Goal: Task Accomplishment & Management: Complete application form

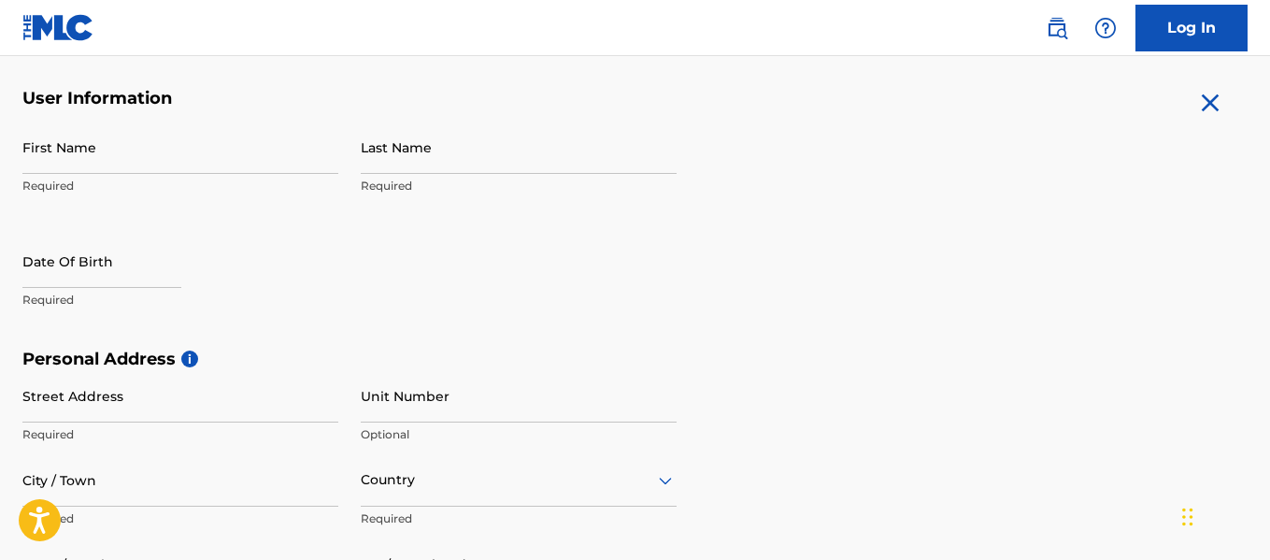
scroll to position [370, 0]
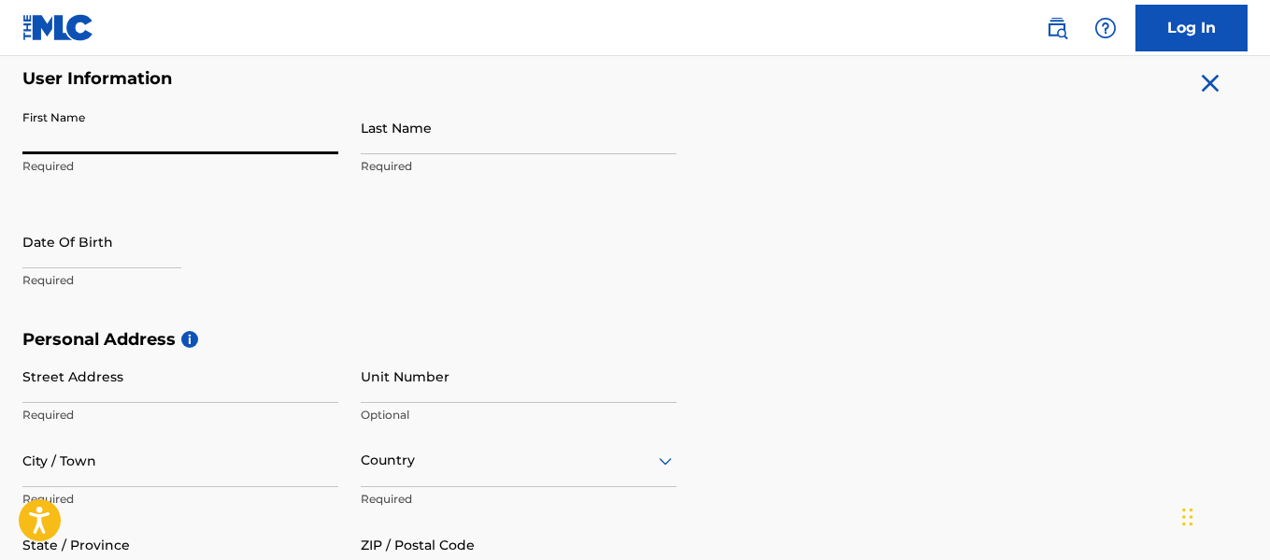
click at [183, 139] on input "First Name" at bounding box center [180, 127] width 316 height 53
type input "Kerrington"
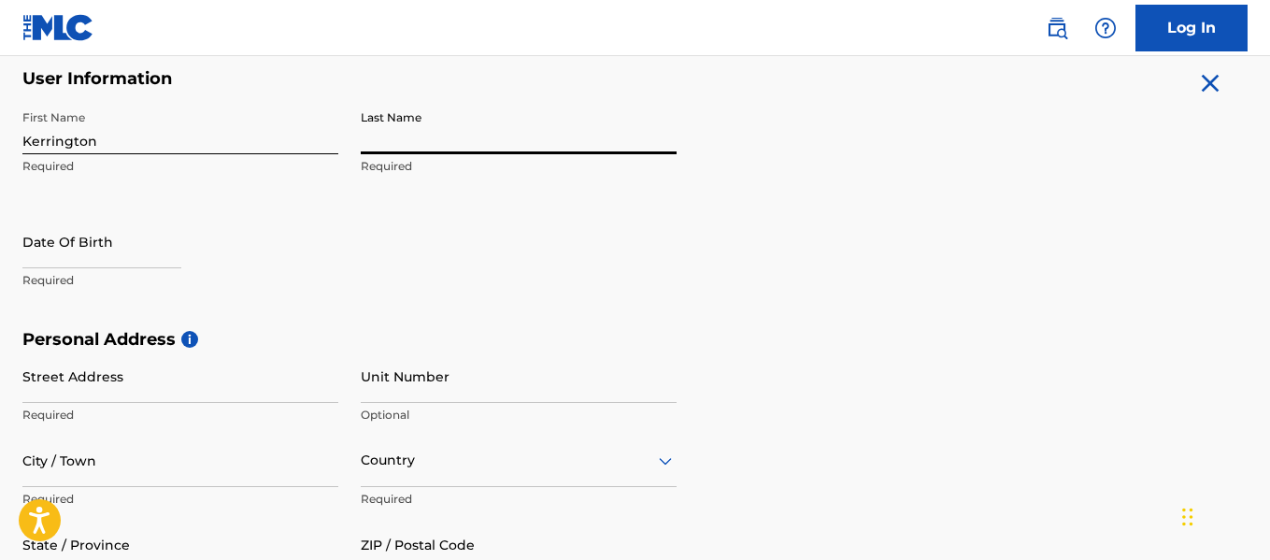
click at [396, 144] on input "Last Name" at bounding box center [519, 127] width 316 height 53
type input "[PERSON_NAME]"
select select "8"
select select "2025"
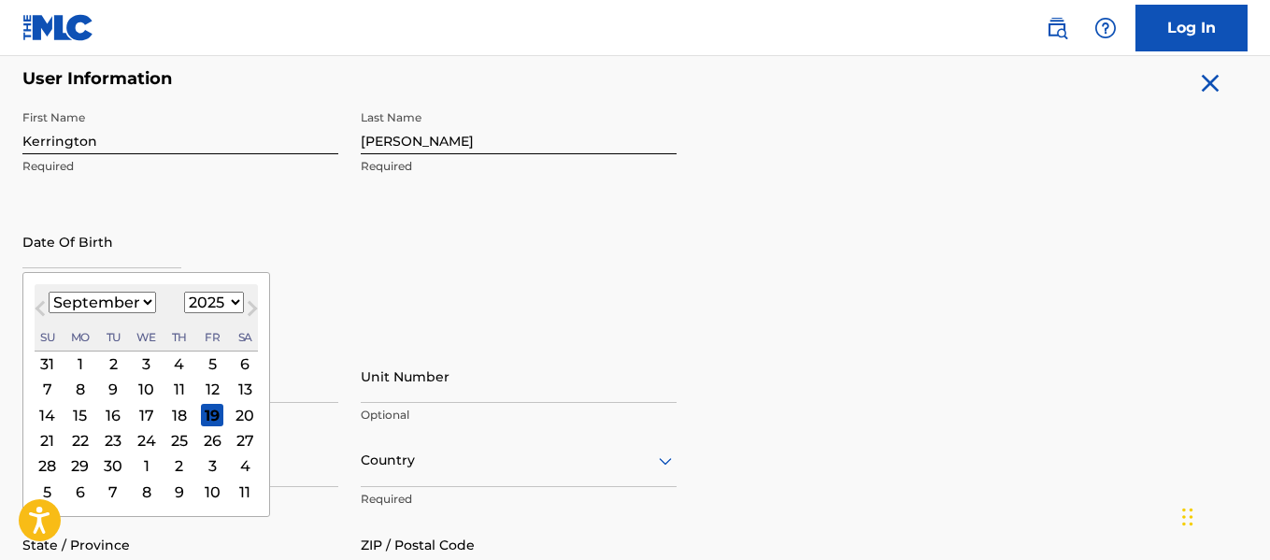
click at [93, 253] on input "text" at bounding box center [101, 241] width 159 height 53
type input "04/05/1997"
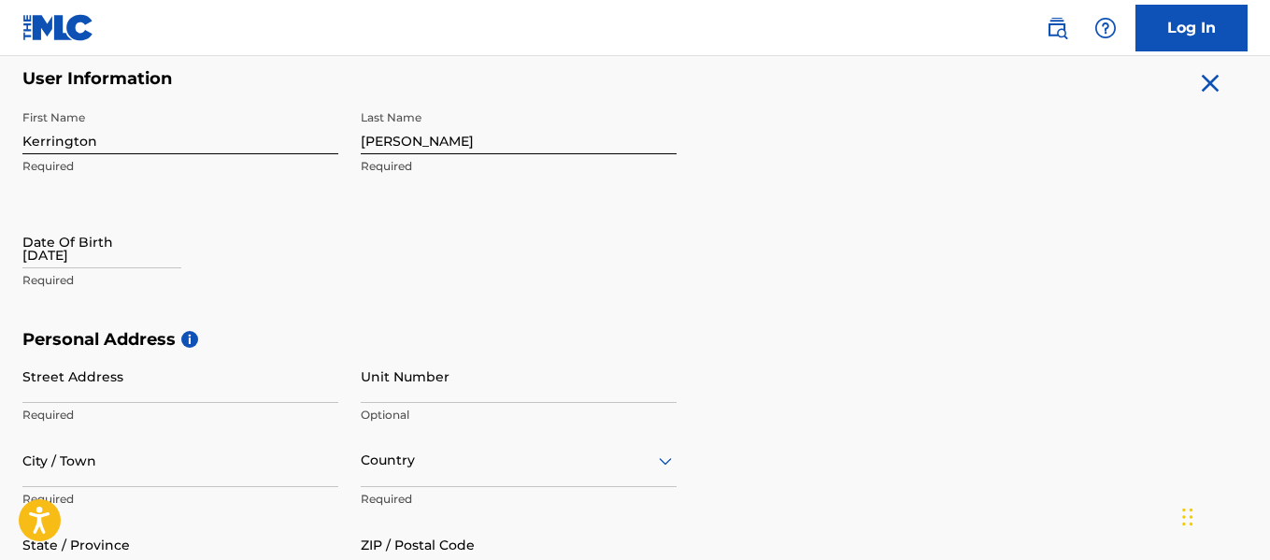
click at [274, 246] on div "Date Of Birth 04/05/1997 Required" at bounding box center [180, 257] width 316 height 84
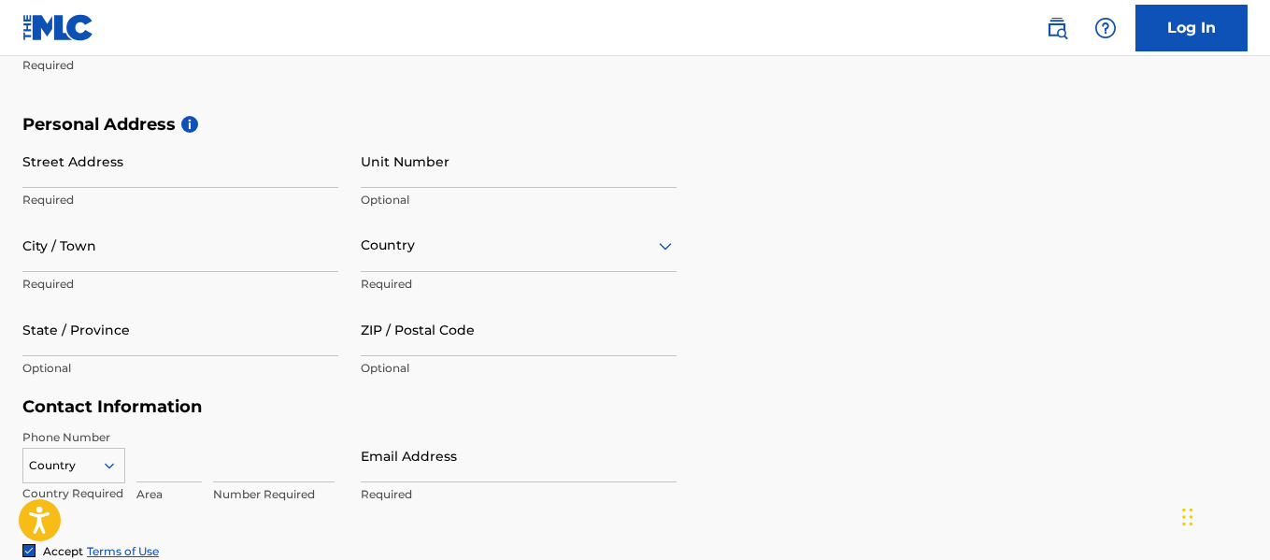
scroll to position [612, 0]
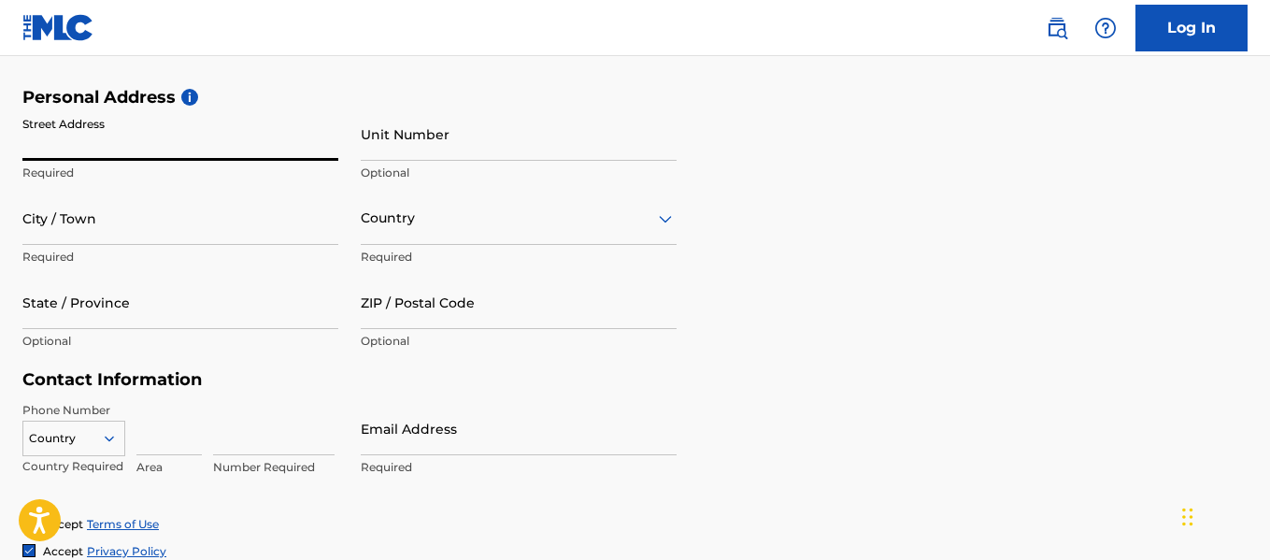
click at [124, 137] on input "Street Address" at bounding box center [180, 133] width 316 height 53
type input "5145 Winbourne Avenue"
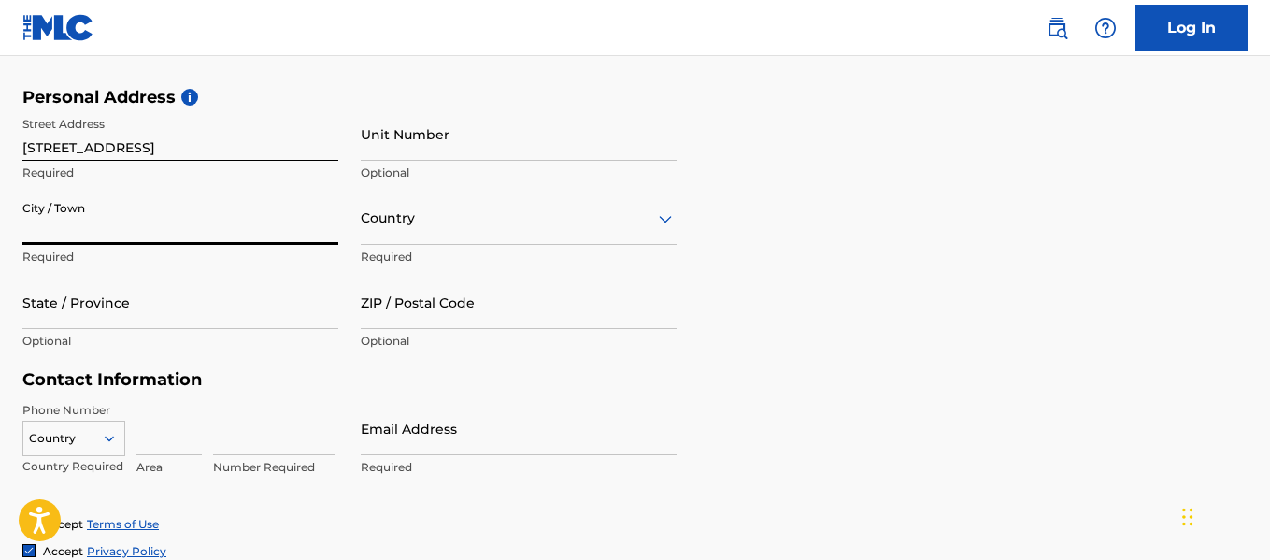
click at [69, 218] on input "City / Town" at bounding box center [180, 218] width 316 height 53
type input "Baton Rouge"
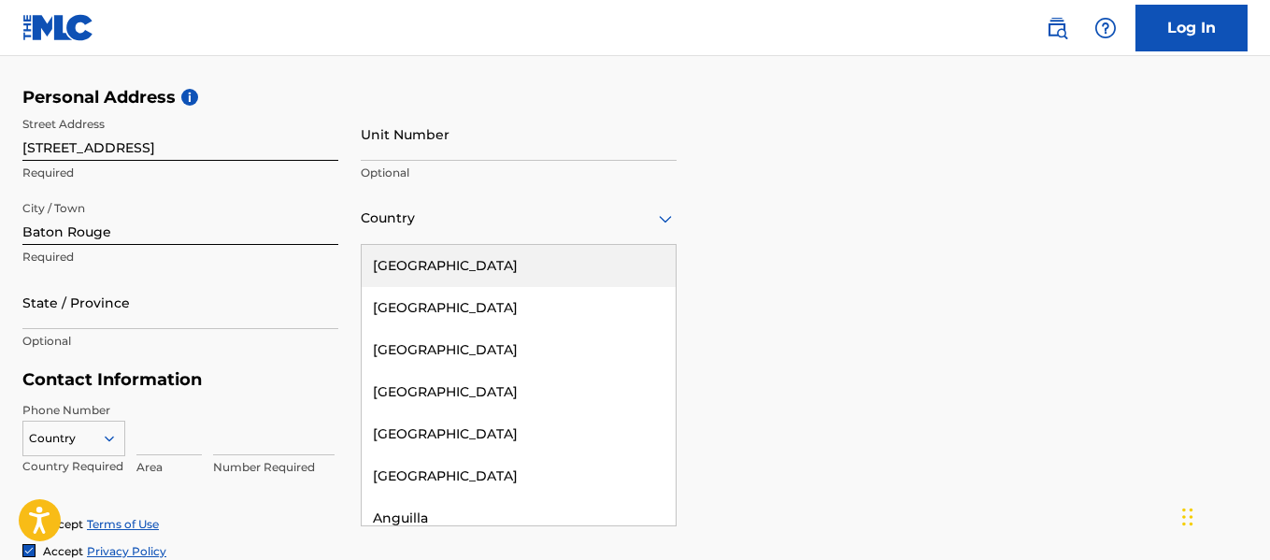
click at [404, 229] on div at bounding box center [519, 218] width 316 height 23
click at [416, 259] on div "United States" at bounding box center [519, 266] width 314 height 42
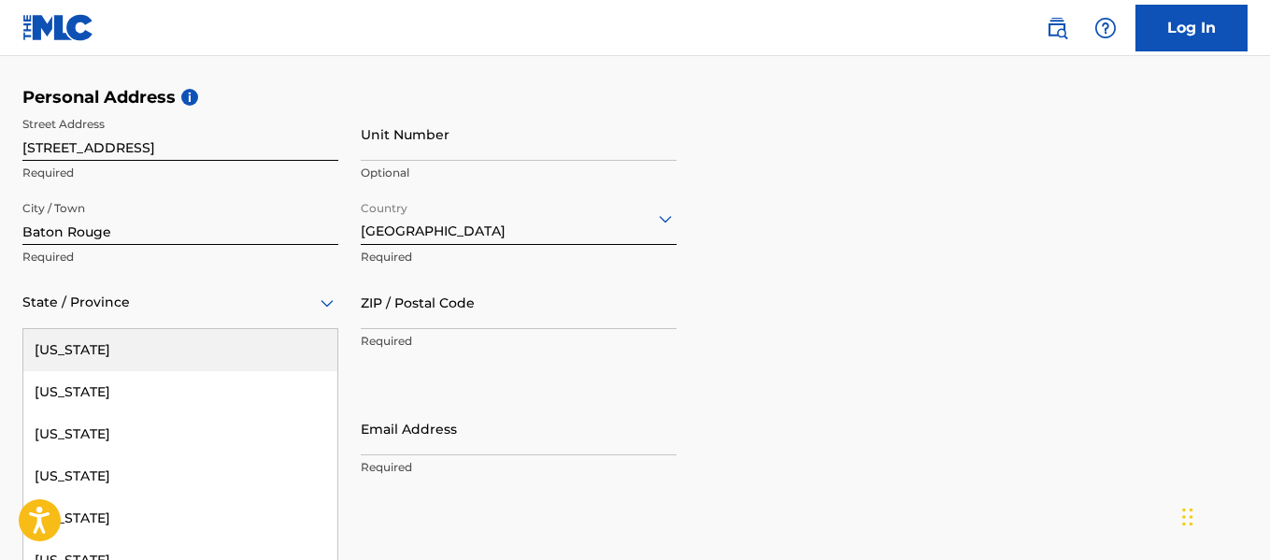
scroll to position [663, 0]
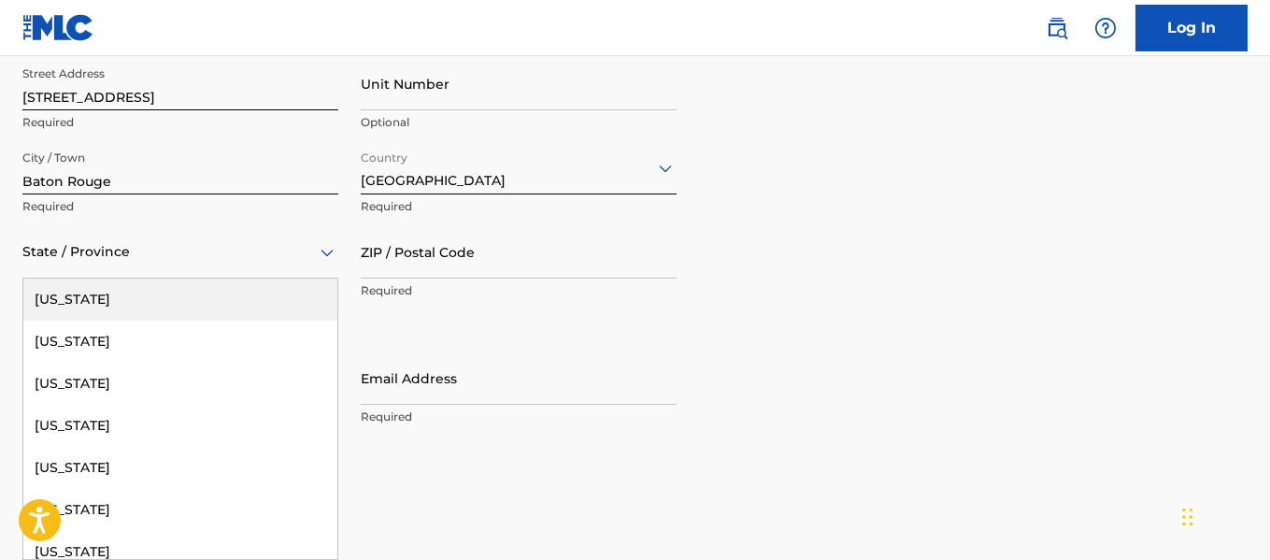
click at [230, 278] on div "57 results available. Use Up and Down to choose options, press Enter to select …" at bounding box center [180, 251] width 316 height 53
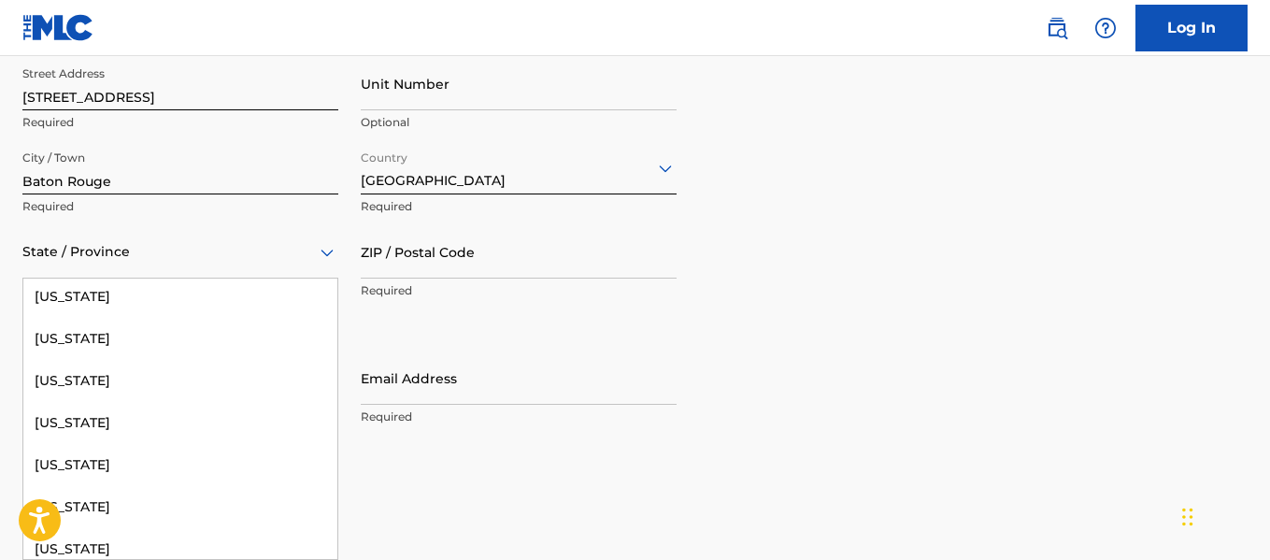
scroll to position [764, 0]
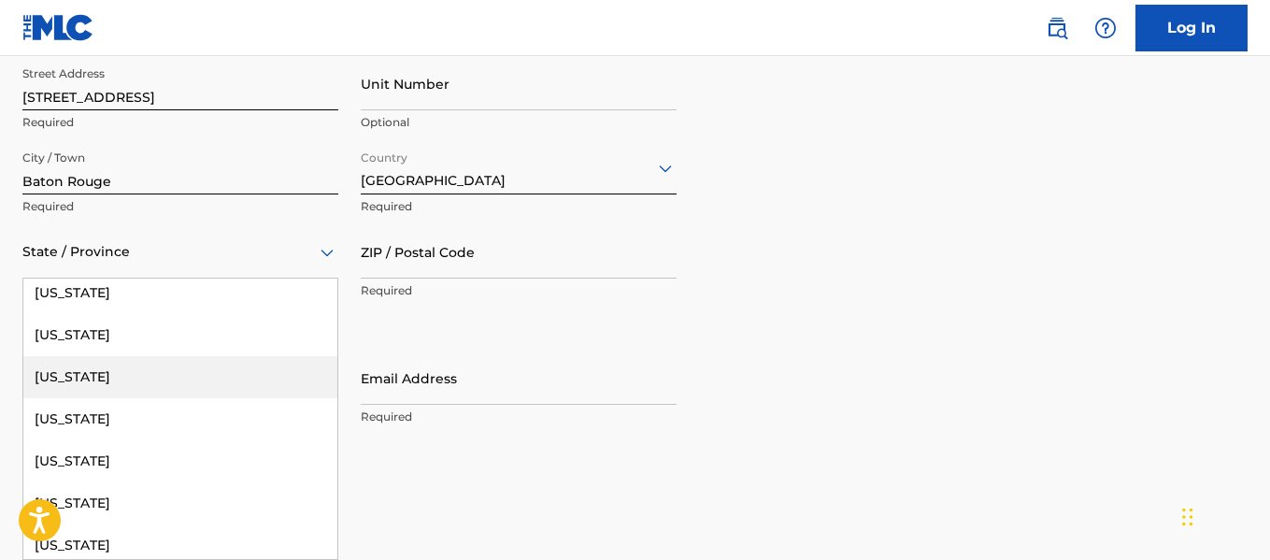
click at [257, 368] on div "Louisiana" at bounding box center [180, 377] width 314 height 42
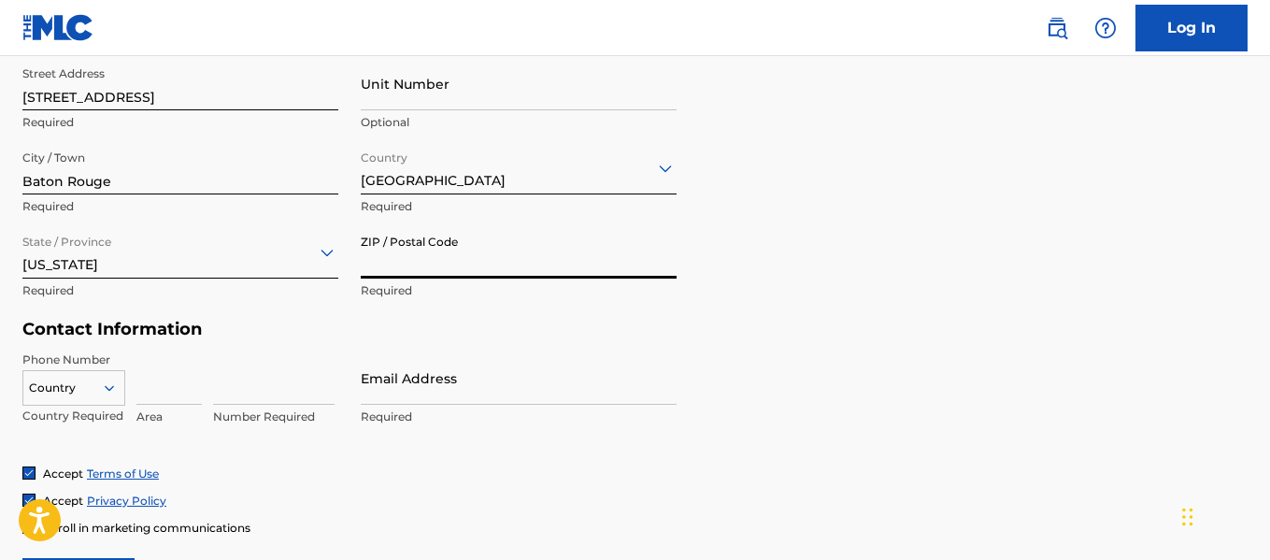
click at [450, 252] on input "ZIP / Postal Code" at bounding box center [519, 251] width 316 height 53
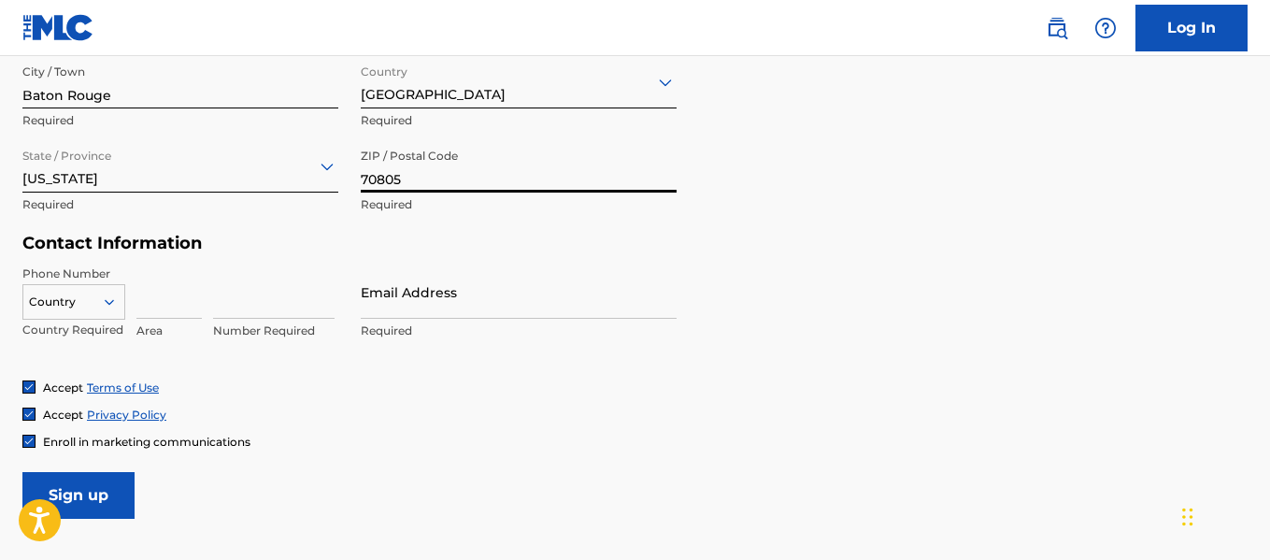
scroll to position [793, 0]
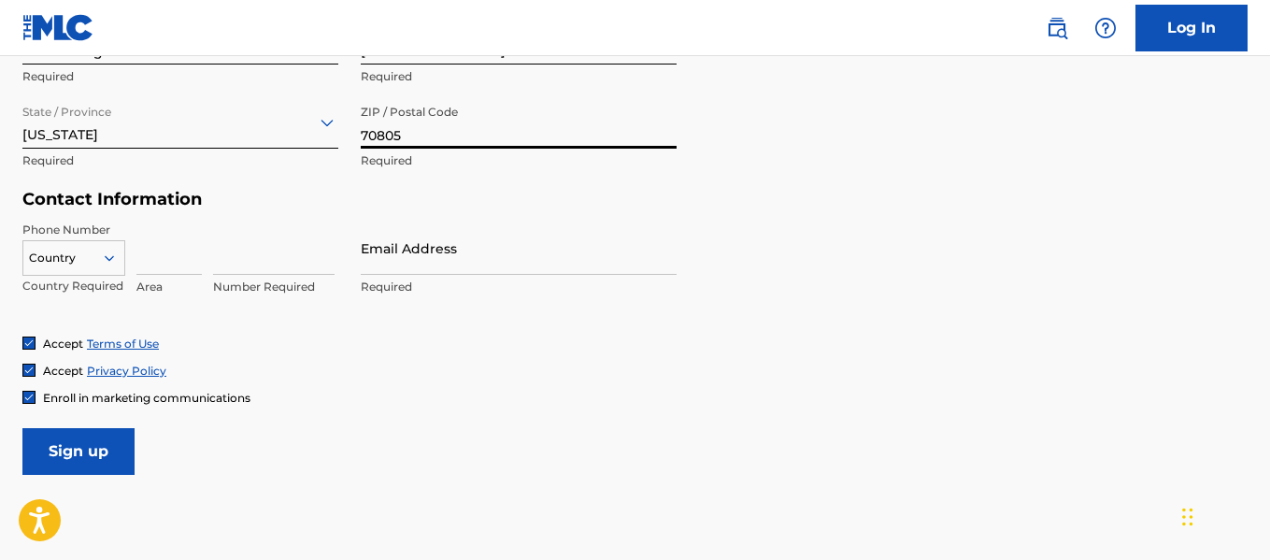
type input "70805"
click at [161, 265] on input at bounding box center [168, 247] width 65 height 53
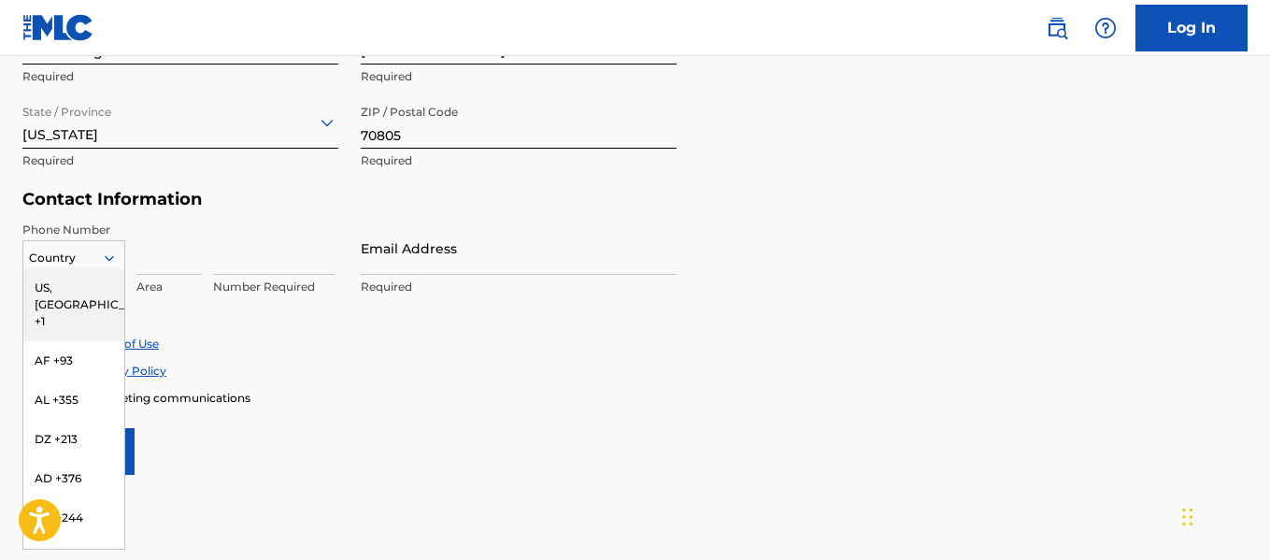
click at [110, 260] on icon at bounding box center [109, 258] width 9 height 6
click at [65, 290] on div "US, [GEOGRAPHIC_DATA] +1" at bounding box center [73, 304] width 101 height 73
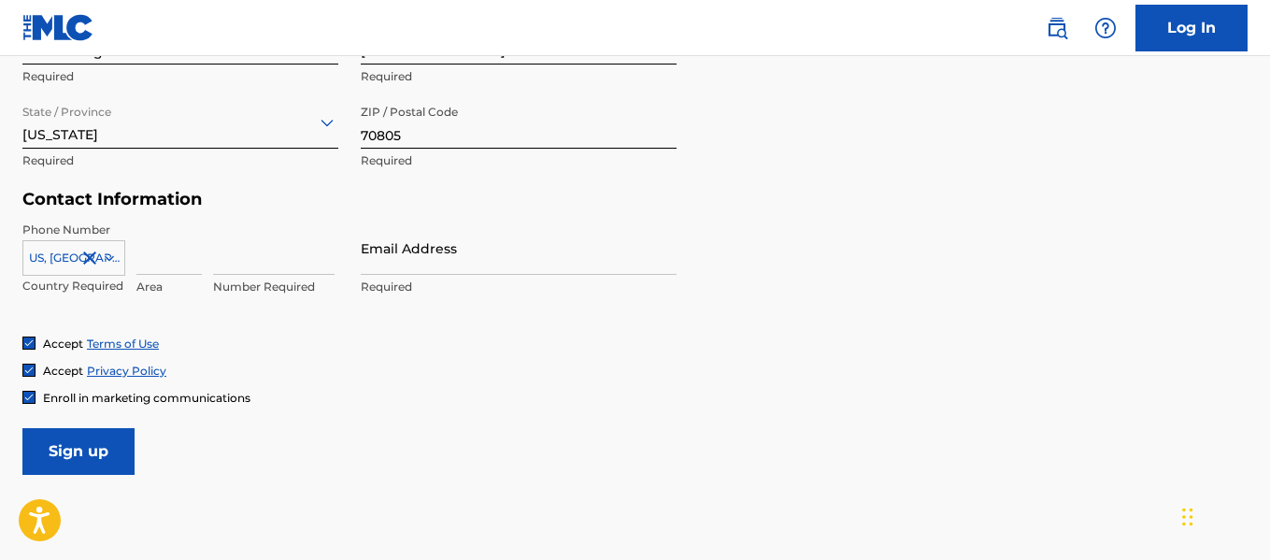
click at [161, 268] on input at bounding box center [168, 247] width 65 height 53
type input "225"
click at [250, 266] on input at bounding box center [273, 247] width 121 height 53
click at [248, 263] on input "938-1006" at bounding box center [273, 247] width 121 height 53
type input "9381006"
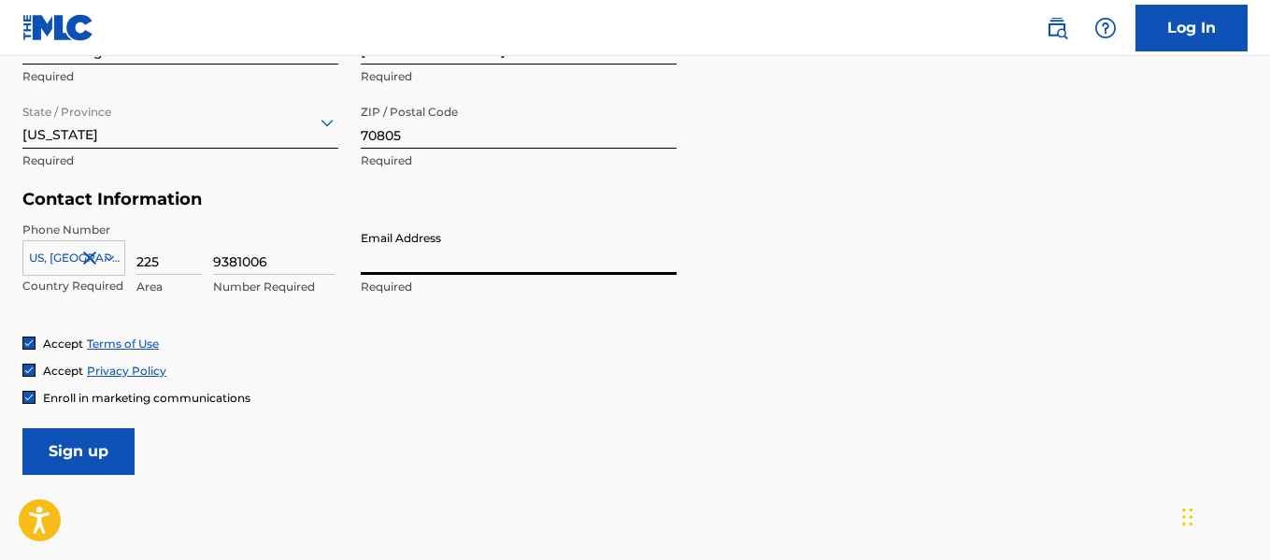
click at [407, 253] on input "Email Address" at bounding box center [519, 247] width 316 height 53
type input "[EMAIL_ADDRESS][DOMAIN_NAME]"
click at [32, 393] on img at bounding box center [28, 397] width 11 height 11
click at [68, 458] on input "Sign up" at bounding box center [78, 451] width 112 height 47
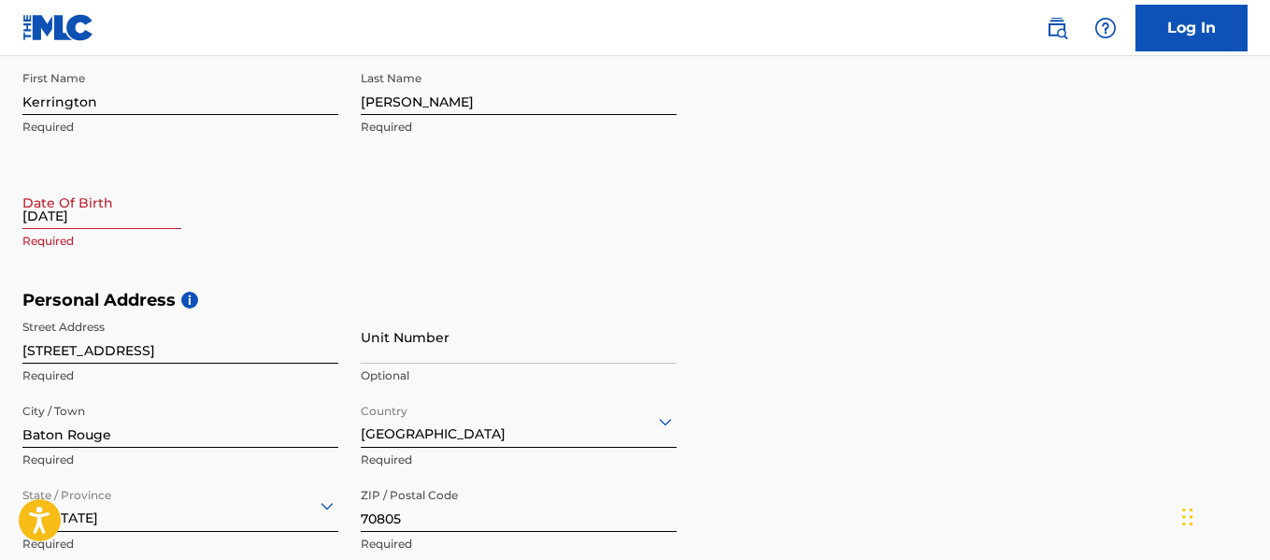
scroll to position [402, 0]
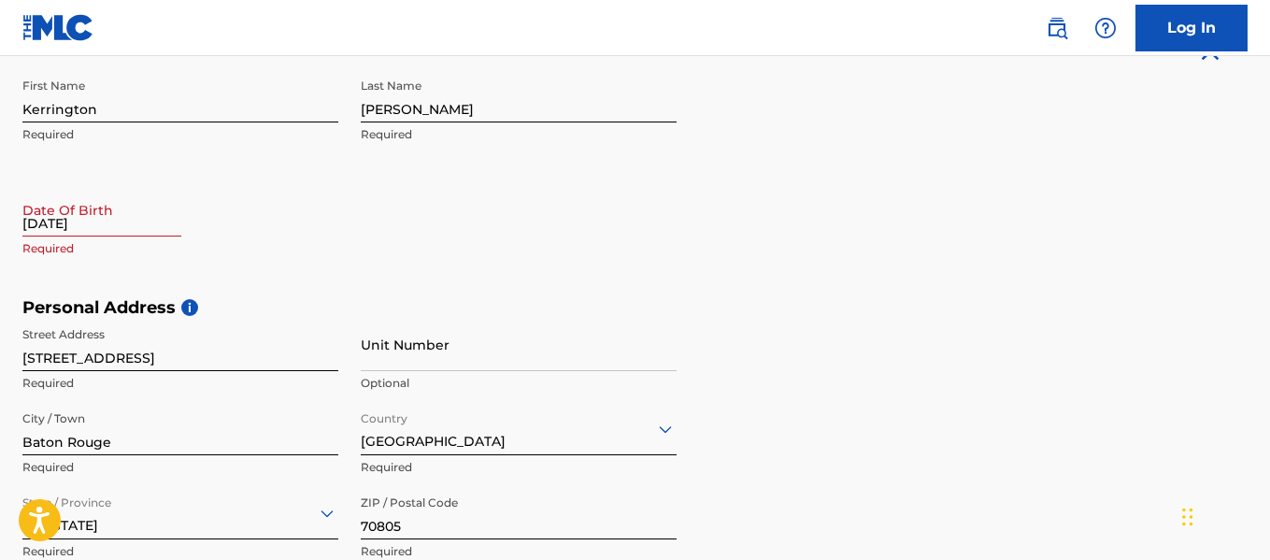
select select "8"
select select "2025"
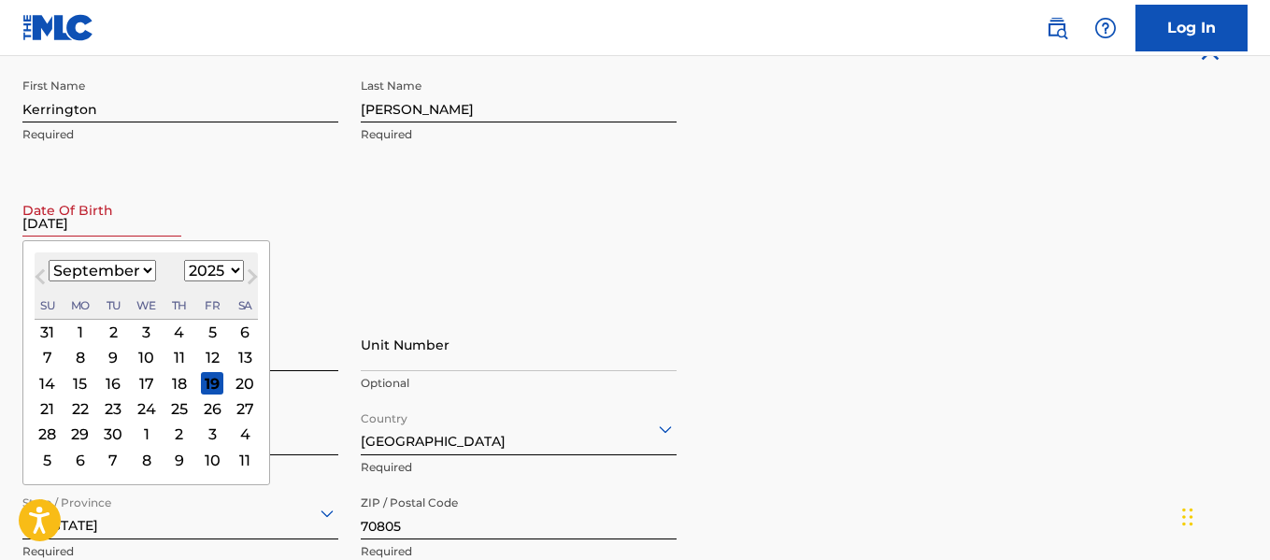
click at [105, 218] on input "04/05/1997" at bounding box center [101, 209] width 159 height 53
type input "04/05/1997"
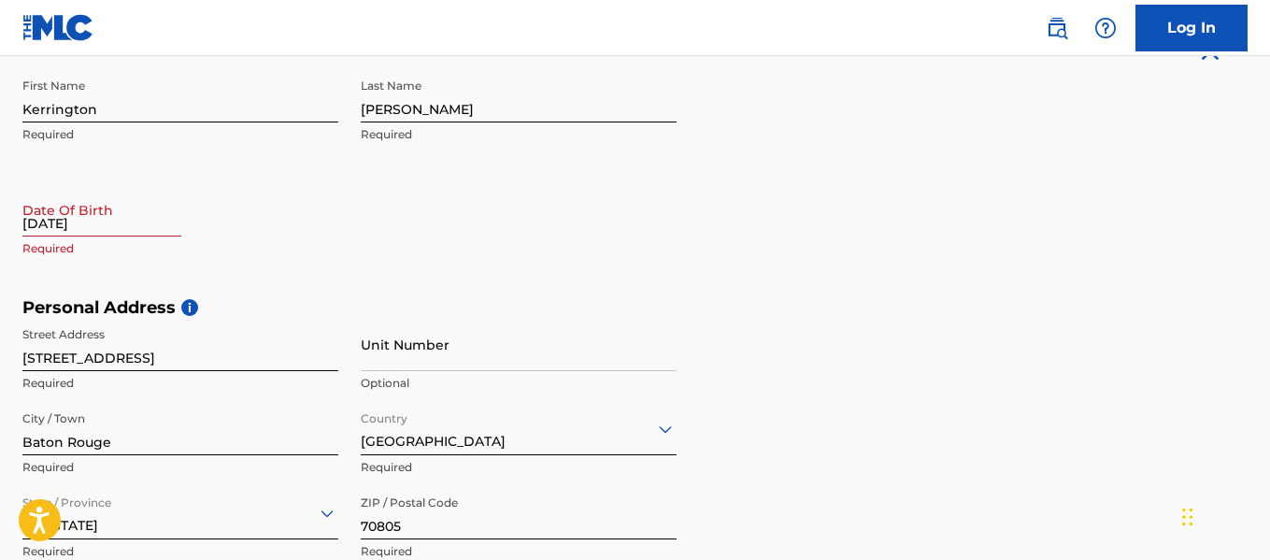
click at [382, 222] on div "First Name Kerrington Required Last Name Taylor Required Date Of Birth 04/05/19…" at bounding box center [349, 183] width 654 height 228
select select "8"
select select "2025"
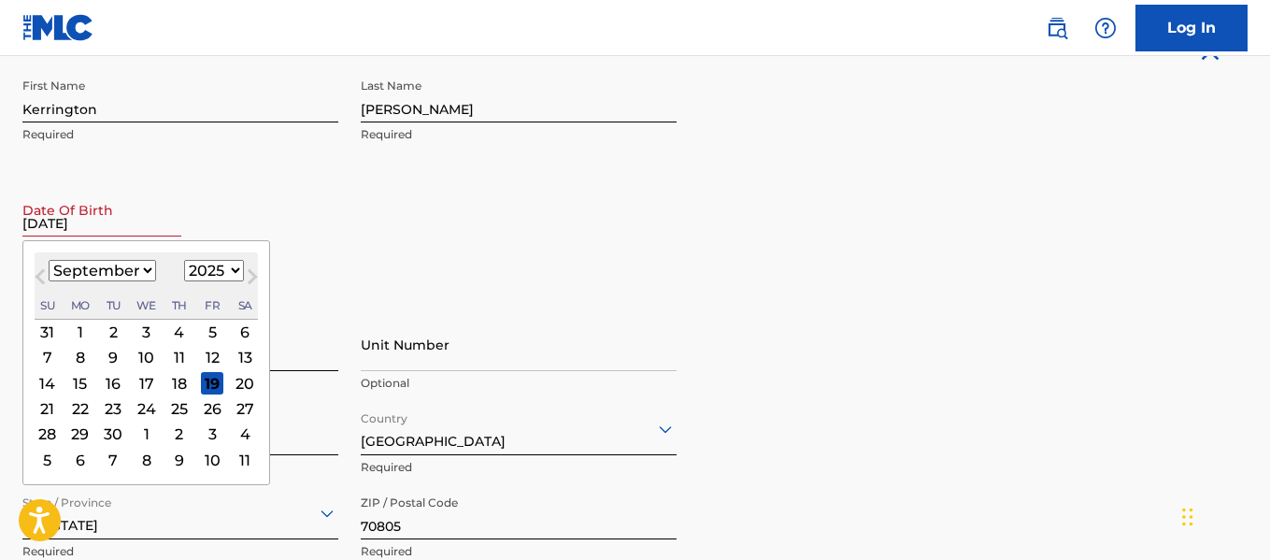
click at [130, 234] on input "04/05/1997" at bounding box center [101, 209] width 159 height 53
click at [125, 266] on select "January February March April May June July August September October November De…" at bounding box center [102, 270] width 107 height 21
select select "3"
click at [49, 260] on select "January February March April May June July August September October November De…" at bounding box center [102, 270] width 107 height 21
click at [222, 268] on select "1899 1900 1901 1902 1903 1904 1905 1906 1907 1908 1909 1910 1911 1912 1913 1914…" at bounding box center [214, 270] width 60 height 21
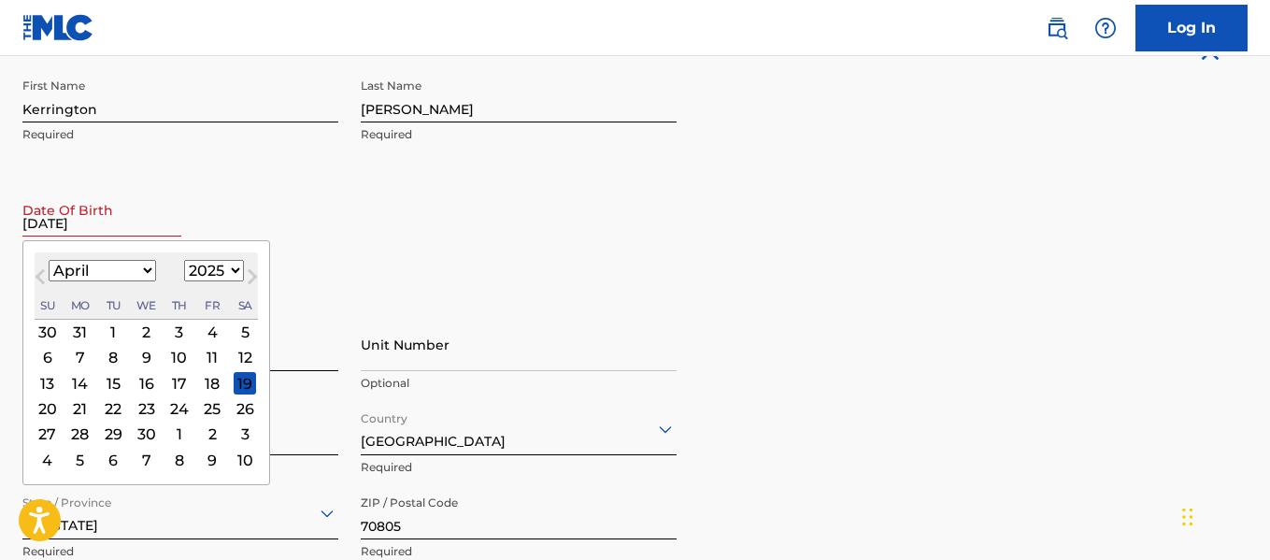
select select "1997"
click at [184, 260] on select "1899 1900 1901 1902 1903 1904 1905 1906 1907 1908 1909 1910 1911 1912 1913 1914…" at bounding box center [214, 270] width 60 height 21
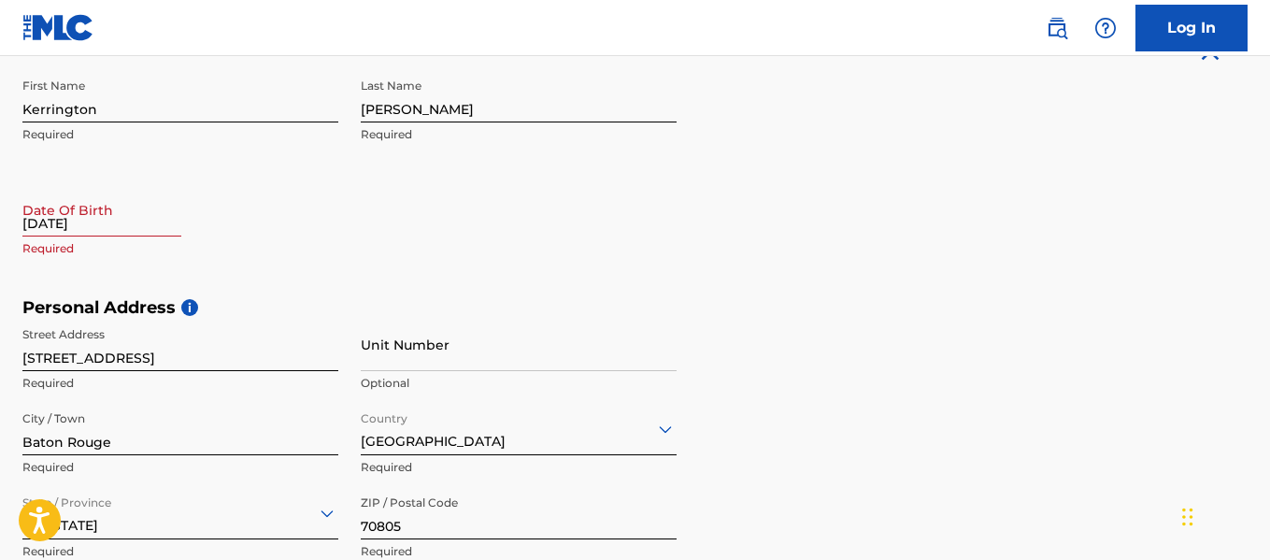
click at [318, 234] on div "Date Of Birth 04/05/1997 Required" at bounding box center [180, 225] width 316 height 84
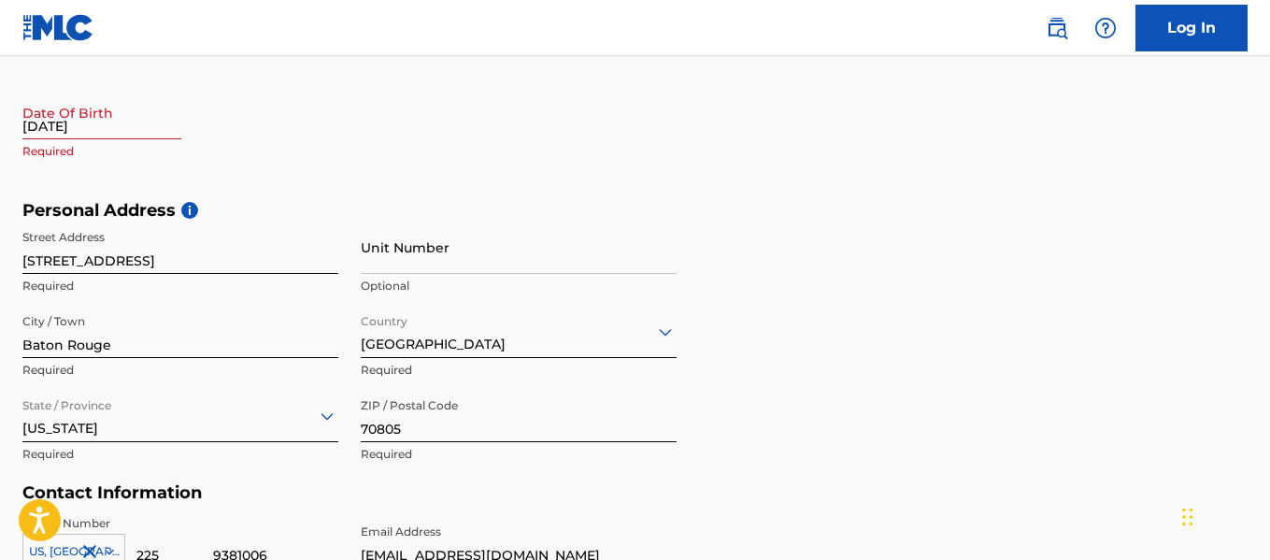
scroll to position [355, 0]
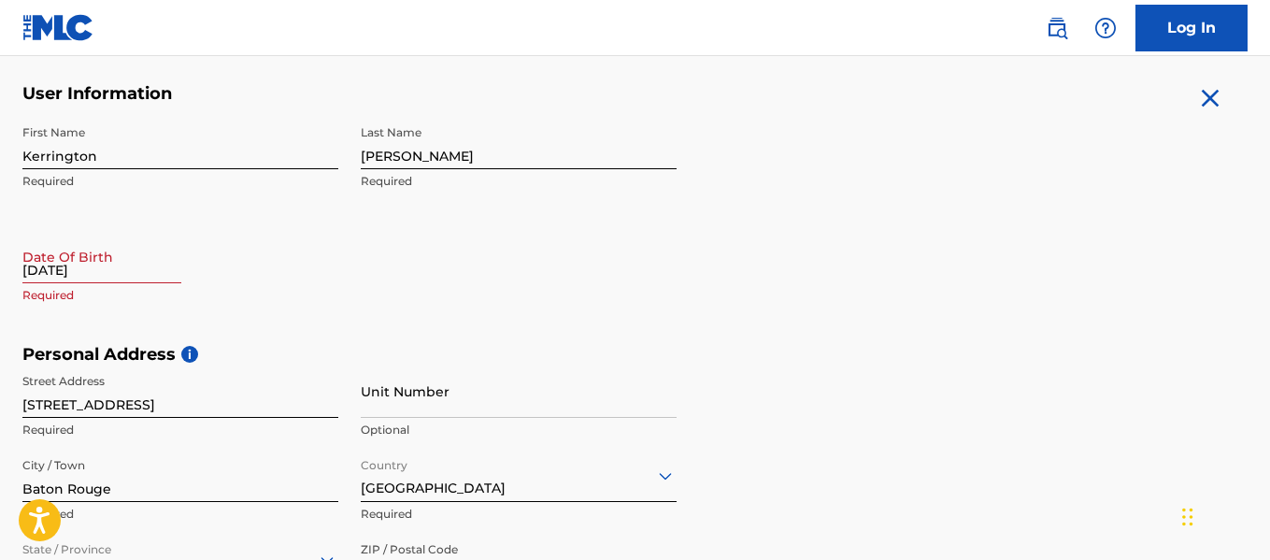
select select "8"
select select "2025"
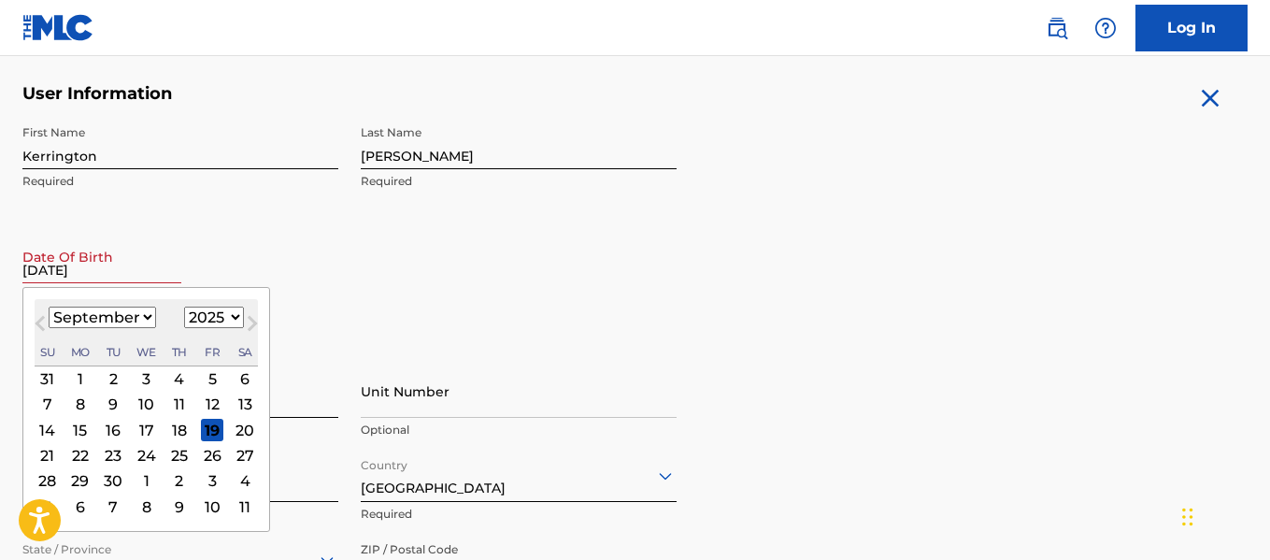
click at [93, 261] on input "04/05/1997" at bounding box center [101, 256] width 159 height 53
click at [125, 319] on select "January February March April May June July August September October November De…" at bounding box center [102, 317] width 107 height 21
select select "3"
click at [49, 307] on select "January February March April May June July August September October November De…" at bounding box center [102, 317] width 107 height 21
click at [210, 312] on select "1899 1900 1901 1902 1903 1904 1905 1906 1907 1908 1909 1910 1911 1912 1913 1914…" at bounding box center [214, 317] width 60 height 21
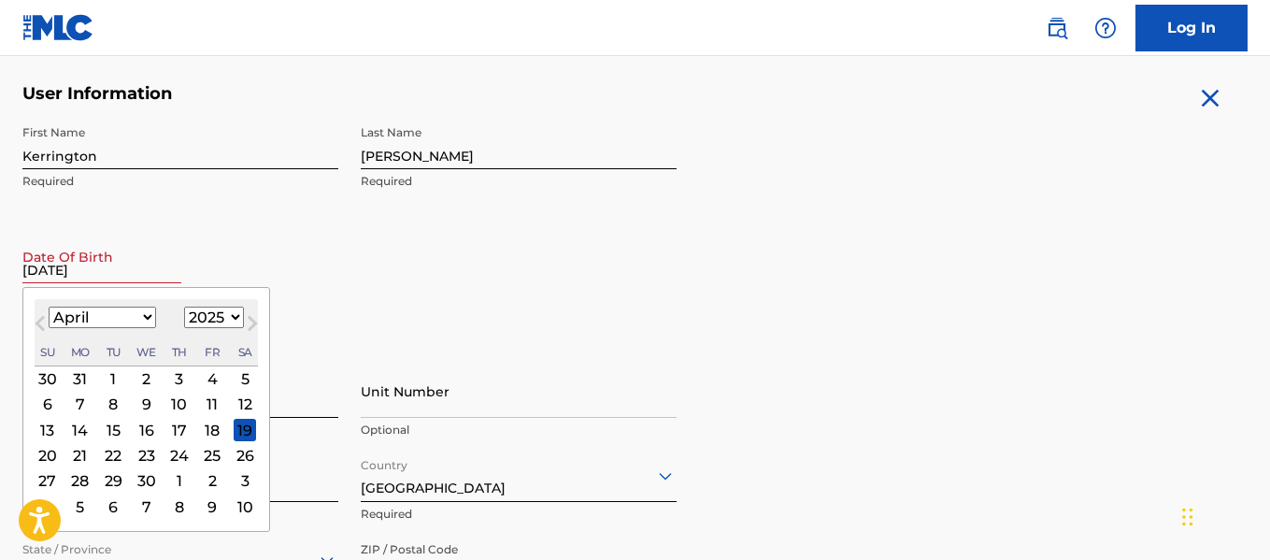
select select "1997"
click at [184, 307] on select "1899 1900 1901 1902 1903 1904 1905 1906 1907 1908 1909 1910 1911 1912 1913 1914…" at bounding box center [214, 317] width 60 height 21
click at [242, 372] on div "5" at bounding box center [245, 378] width 22 height 22
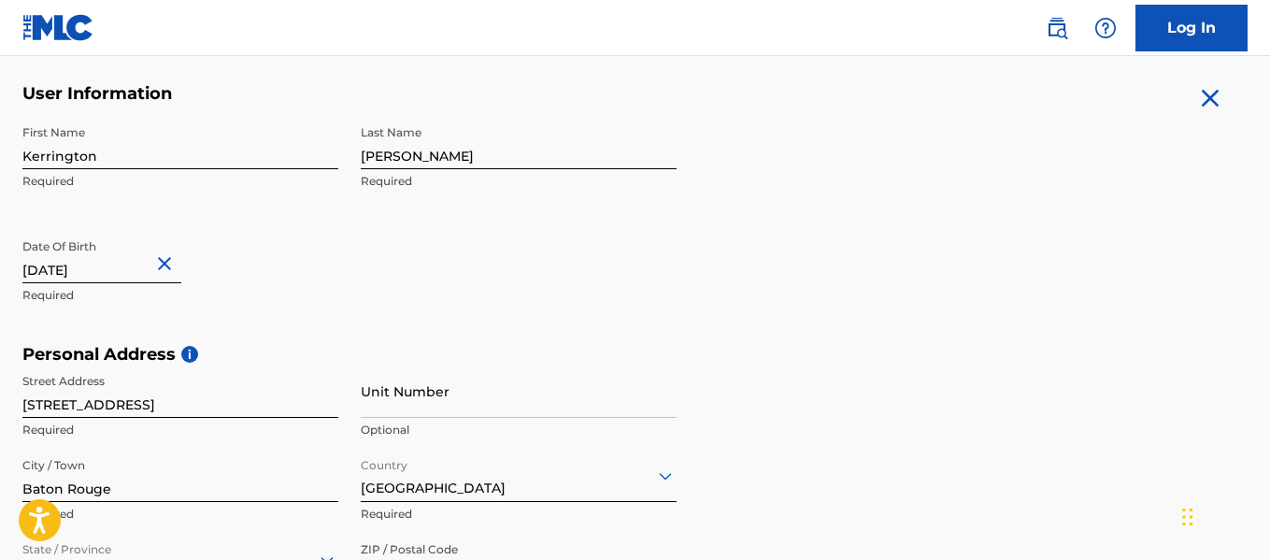
click at [469, 274] on div "First Name Kerrington Required Last Name Taylor Required Date Of Birth 04/05/19…" at bounding box center [349, 230] width 654 height 228
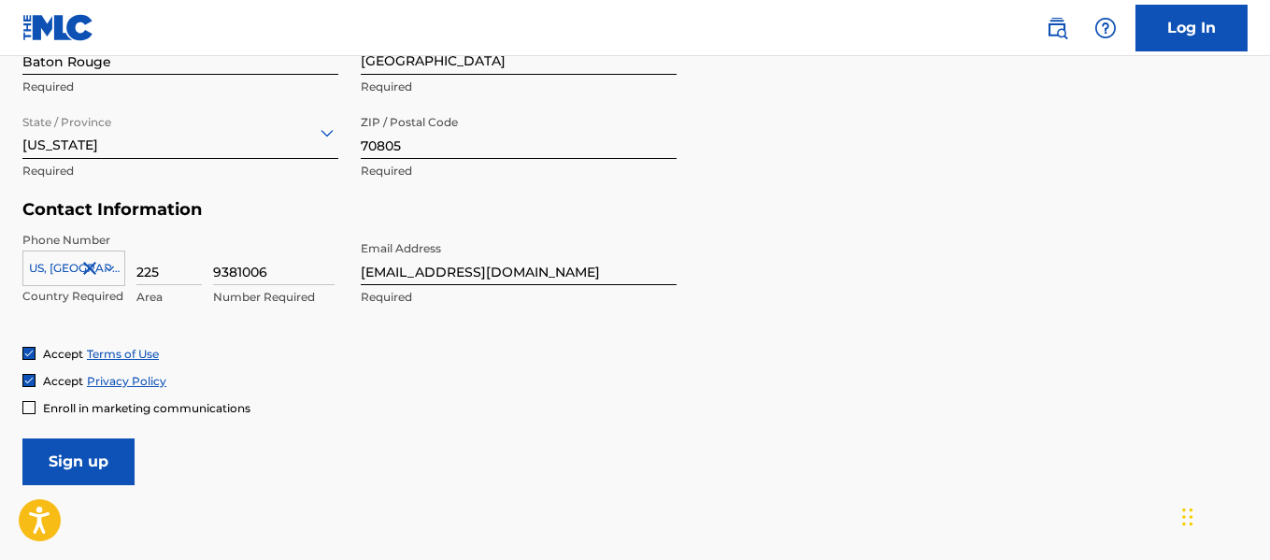
scroll to position [850, 0]
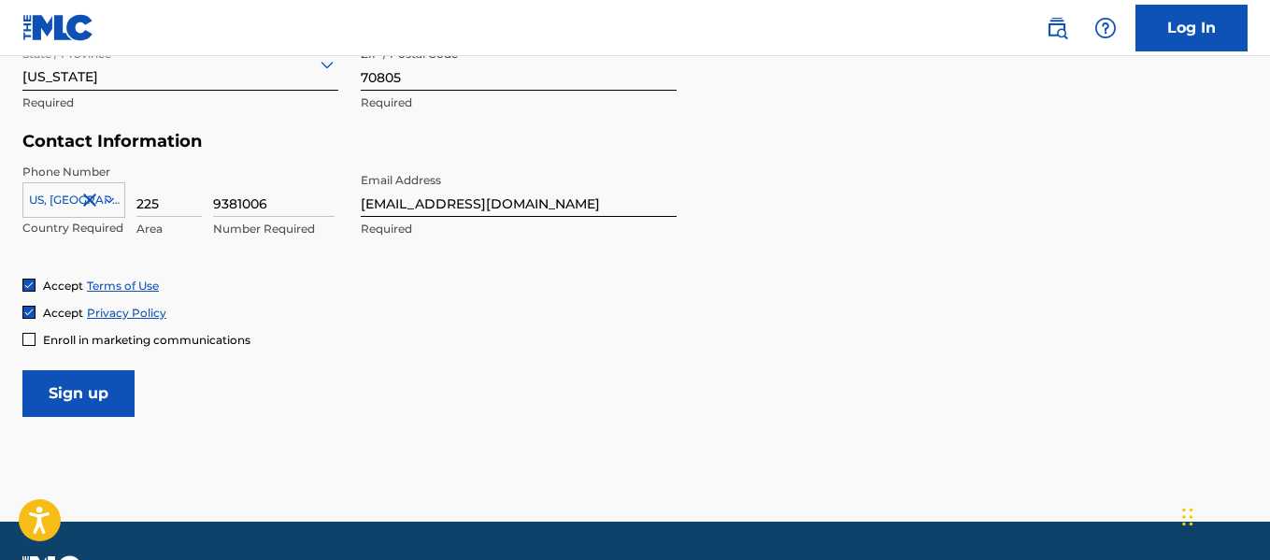
click at [93, 406] on input "Sign up" at bounding box center [78, 393] width 112 height 47
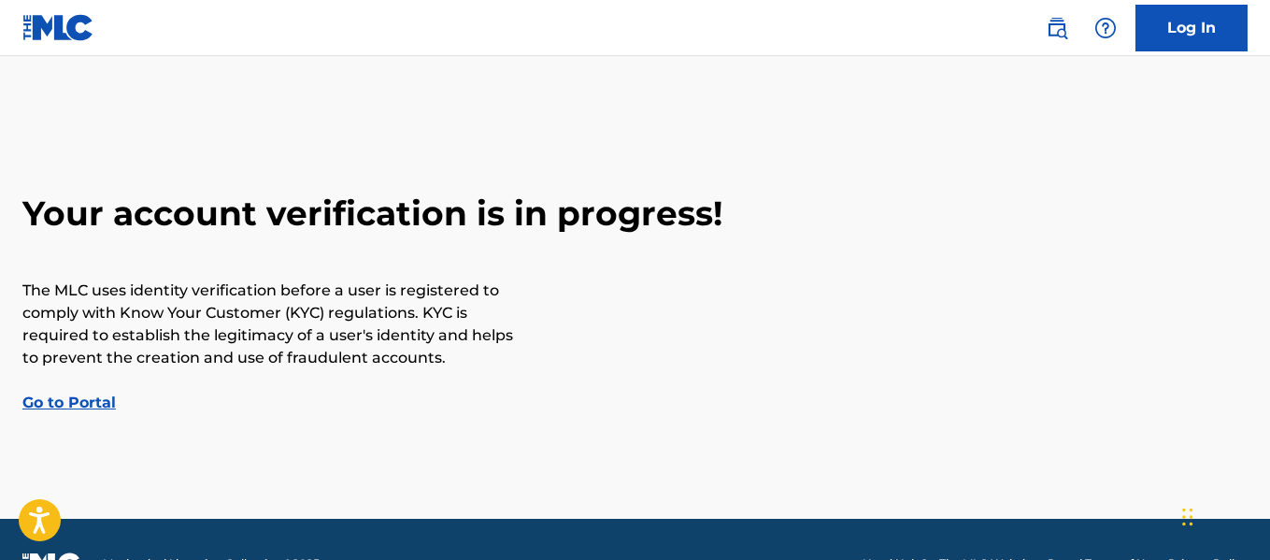
click at [1107, 33] on img at bounding box center [1105, 28] width 22 height 22
click at [1090, 119] on p "View portal intro" at bounding box center [1105, 123] width 159 height 45
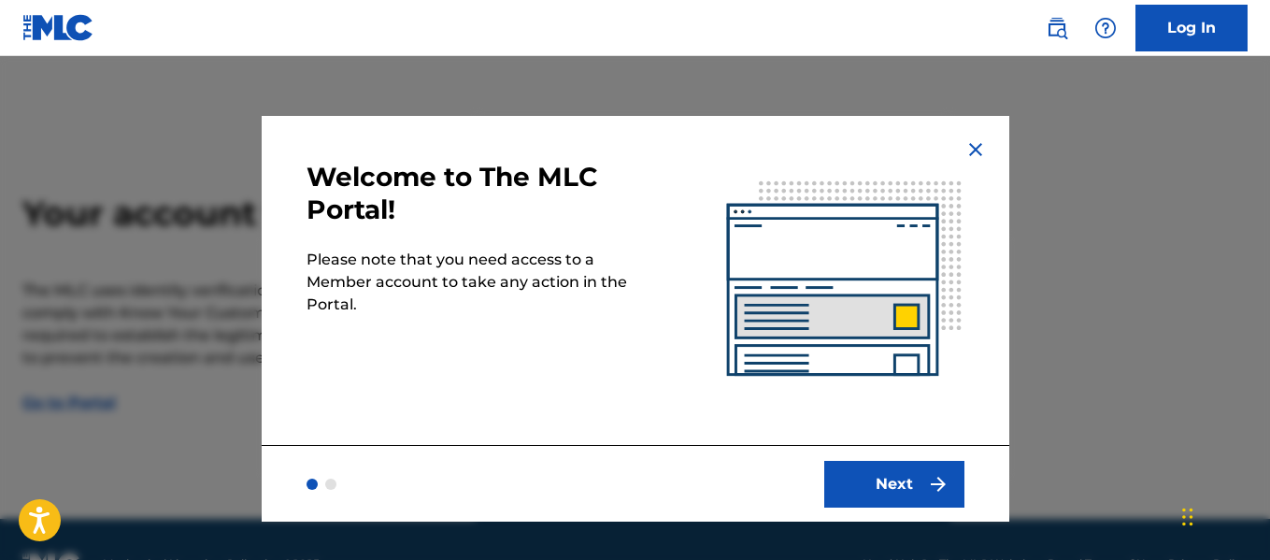
click at [873, 499] on button "Next" at bounding box center [894, 484] width 140 height 47
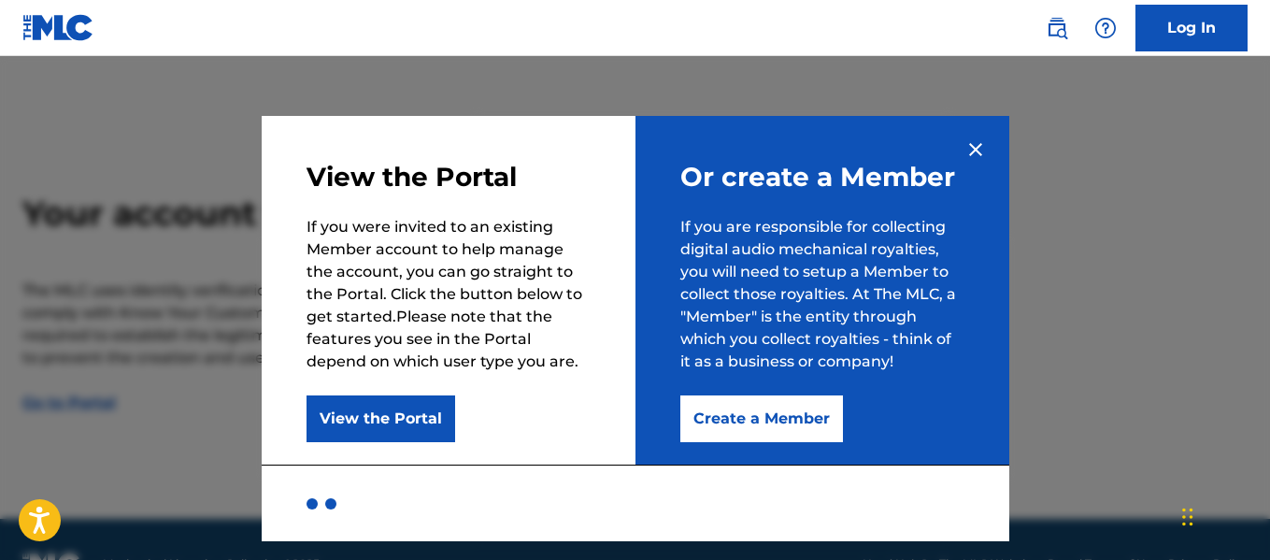
click at [976, 145] on img at bounding box center [975, 149] width 22 height 22
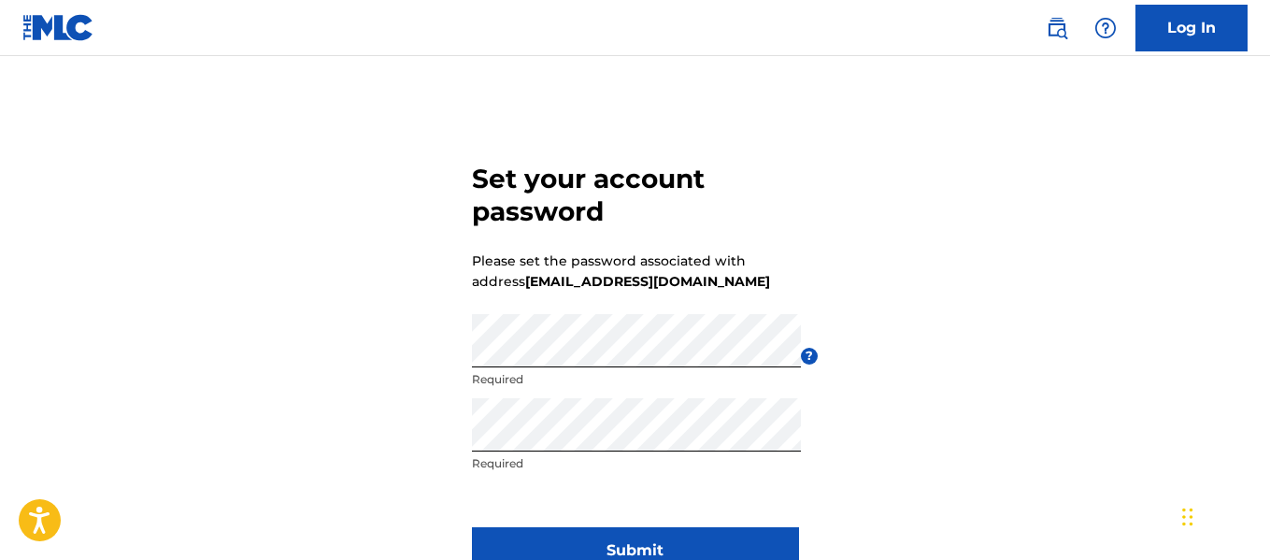
click at [604, 541] on button "Submit" at bounding box center [635, 550] width 327 height 47
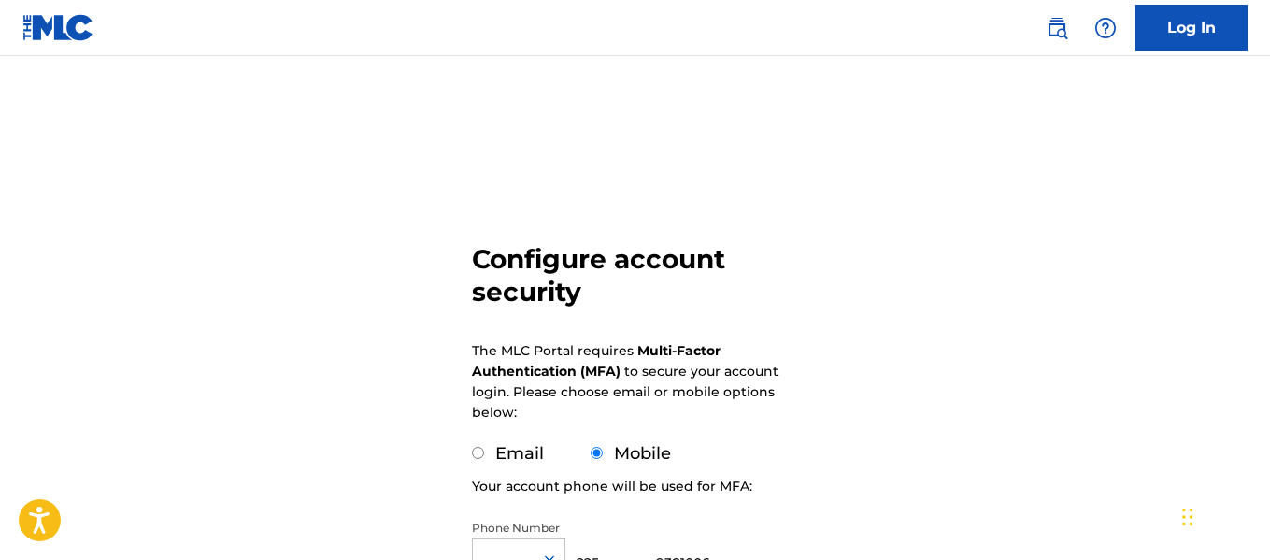
click at [478, 455] on input "Email" at bounding box center [478, 453] width 12 height 12
radio input "true"
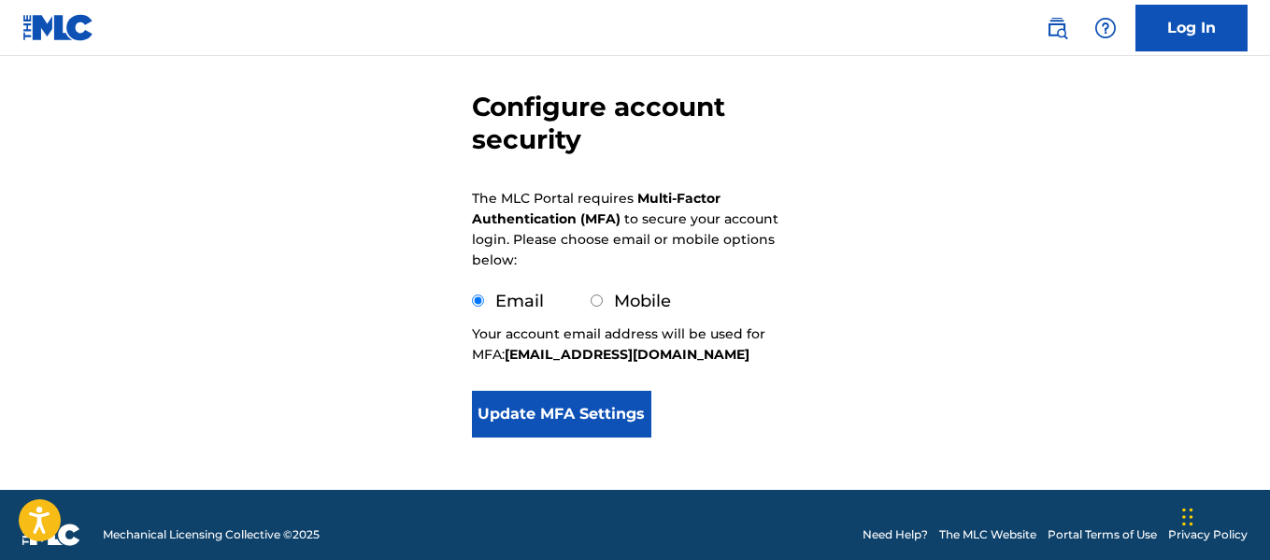
scroll to position [154, 0]
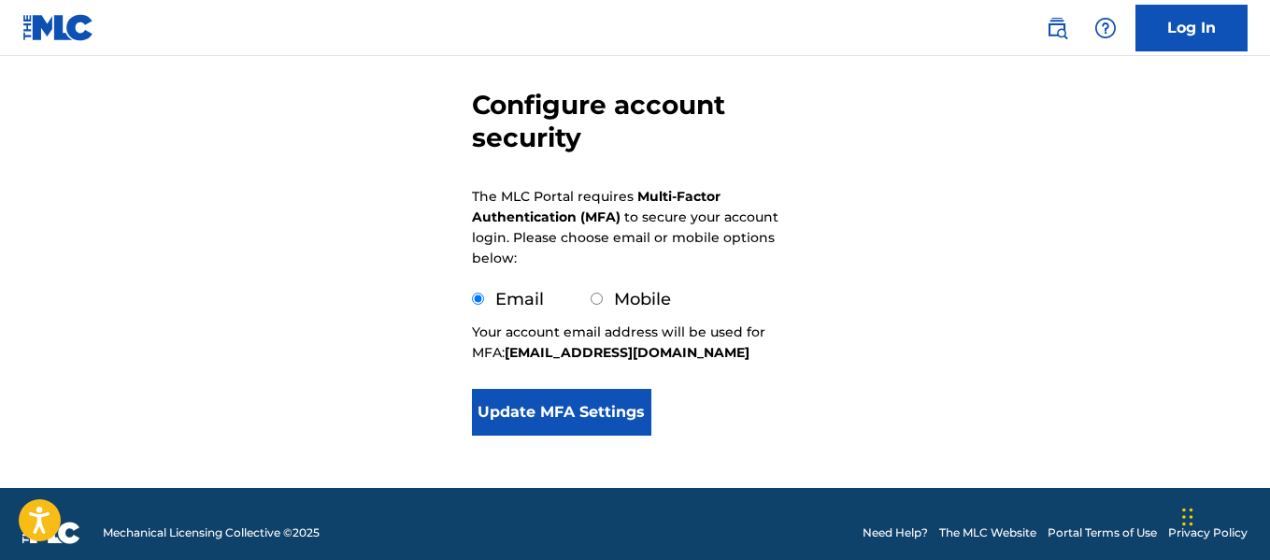
click at [606, 397] on button "Update MFA Settings" at bounding box center [562, 412] width 180 height 47
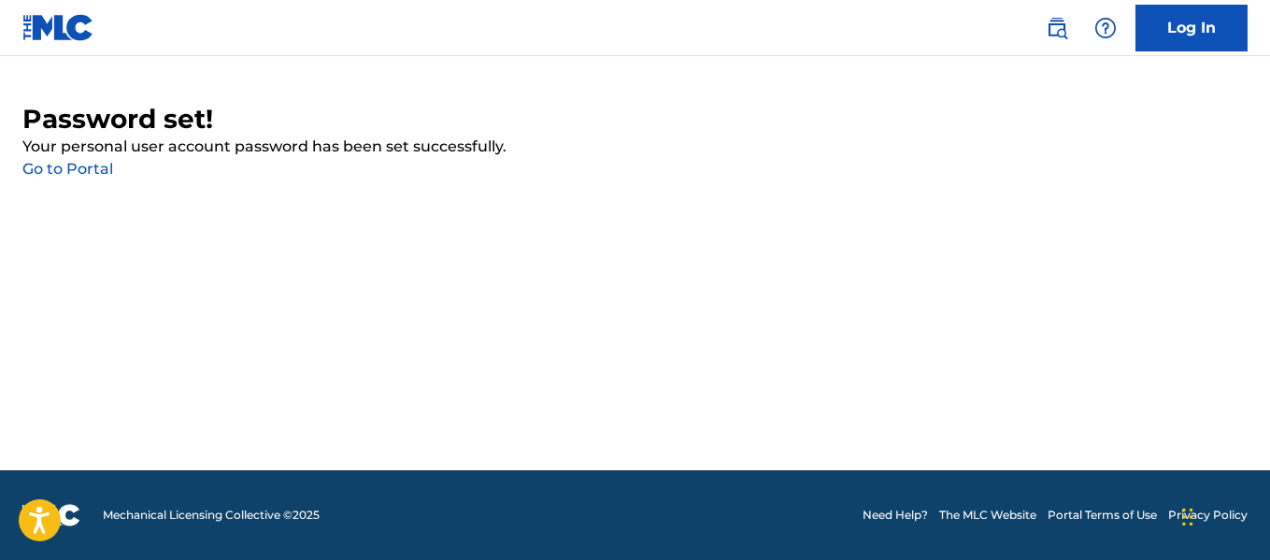
click at [1155, 37] on link "Log In" at bounding box center [1191, 28] width 112 height 47
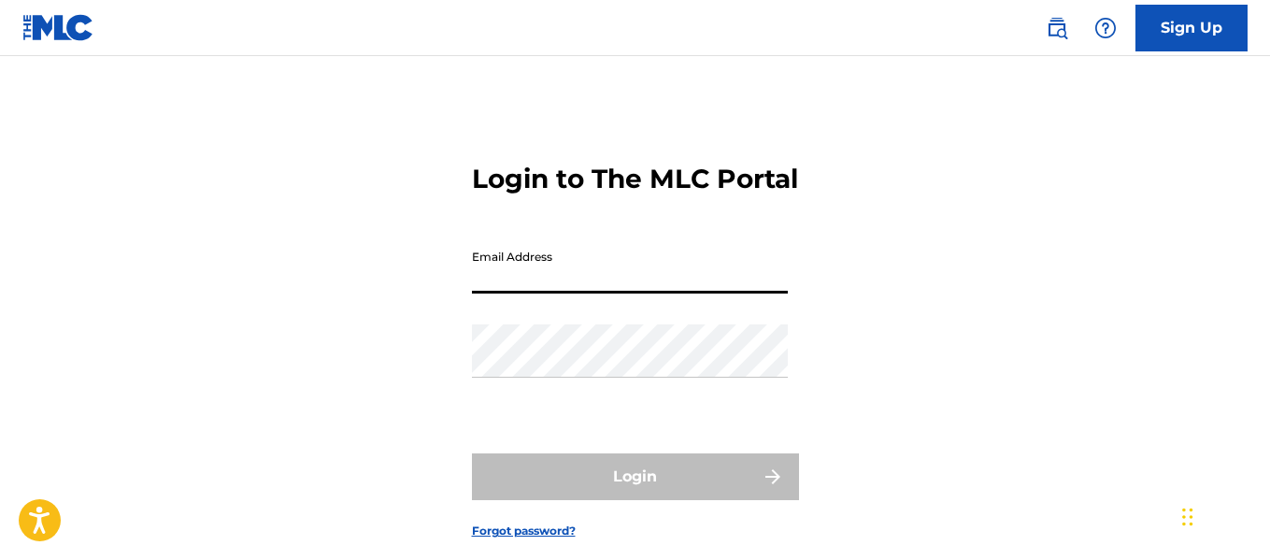
click at [589, 293] on input "Email Address" at bounding box center [630, 266] width 316 height 53
type input "[EMAIL_ADDRESS][DOMAIN_NAME]"
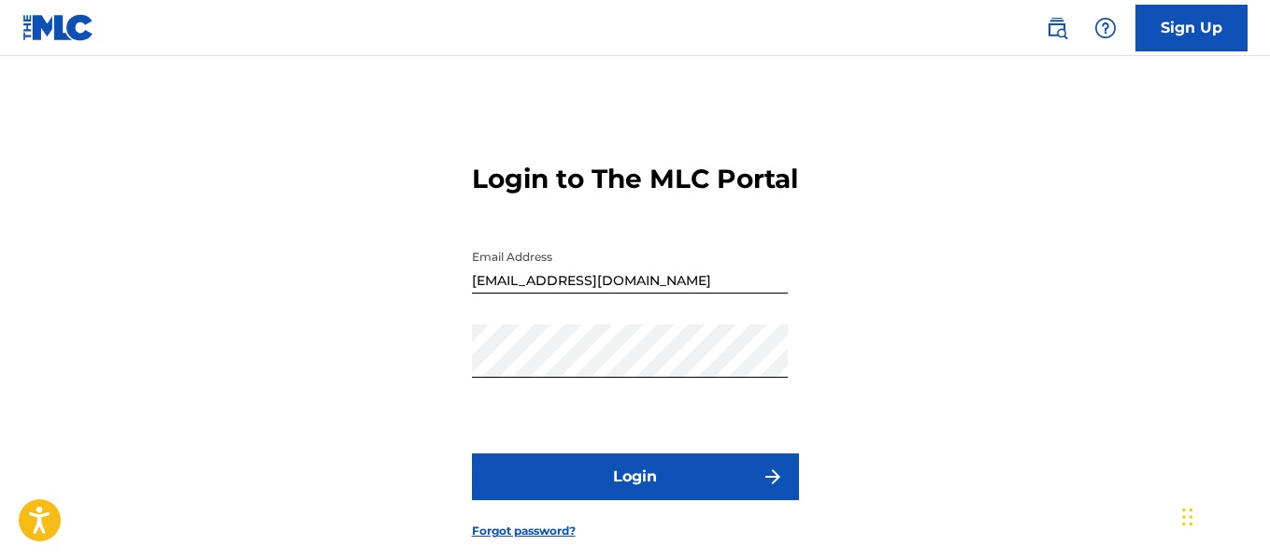
click at [597, 486] on button "Login" at bounding box center [635, 476] width 327 height 47
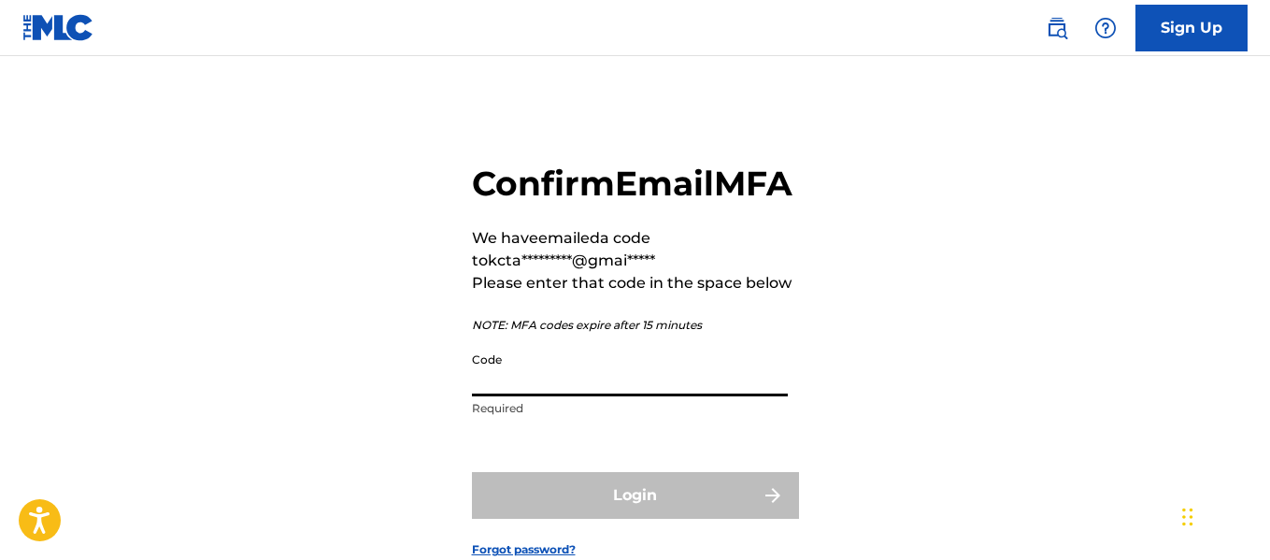
click at [572, 396] on input "Code" at bounding box center [630, 369] width 316 height 53
paste input "066458"
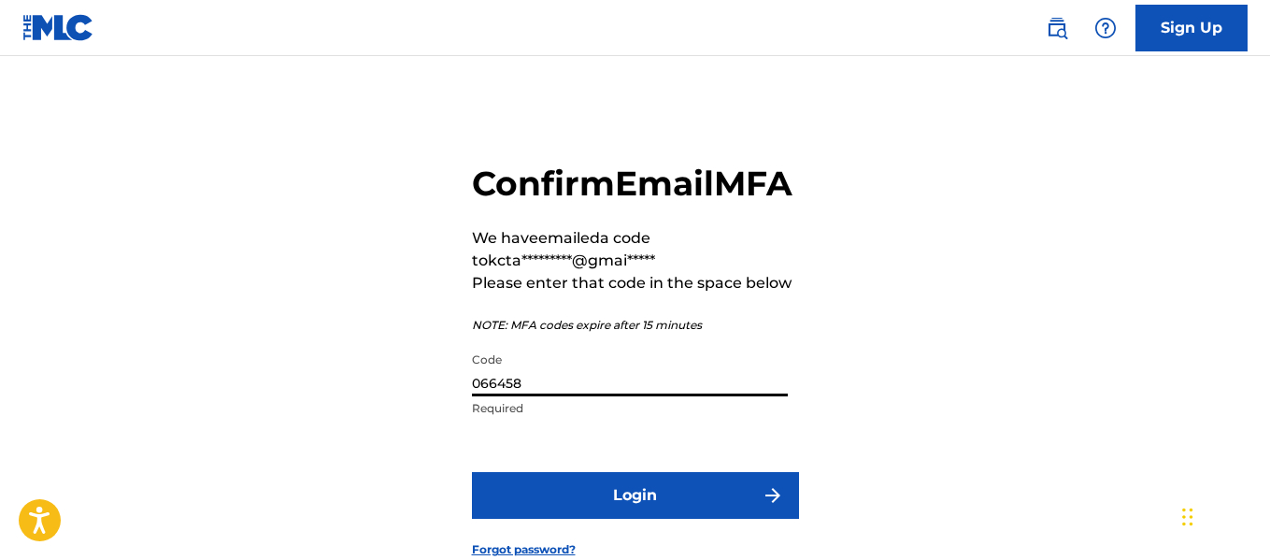
type input "066458"
click at [619, 519] on button "Login" at bounding box center [635, 495] width 327 height 47
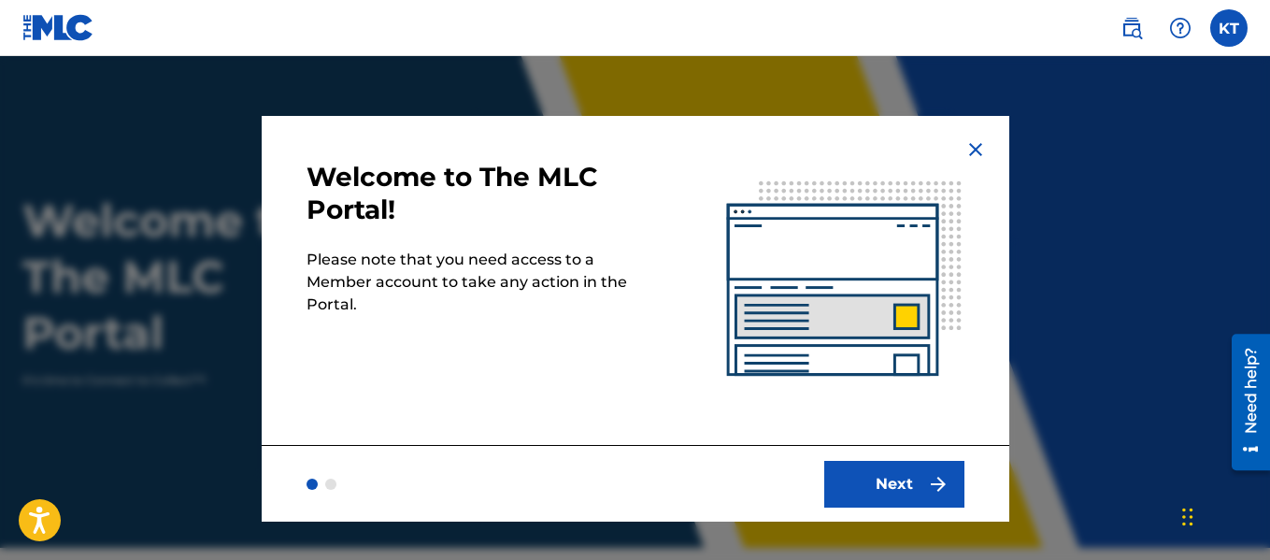
click at [861, 481] on button "Next" at bounding box center [894, 484] width 140 height 47
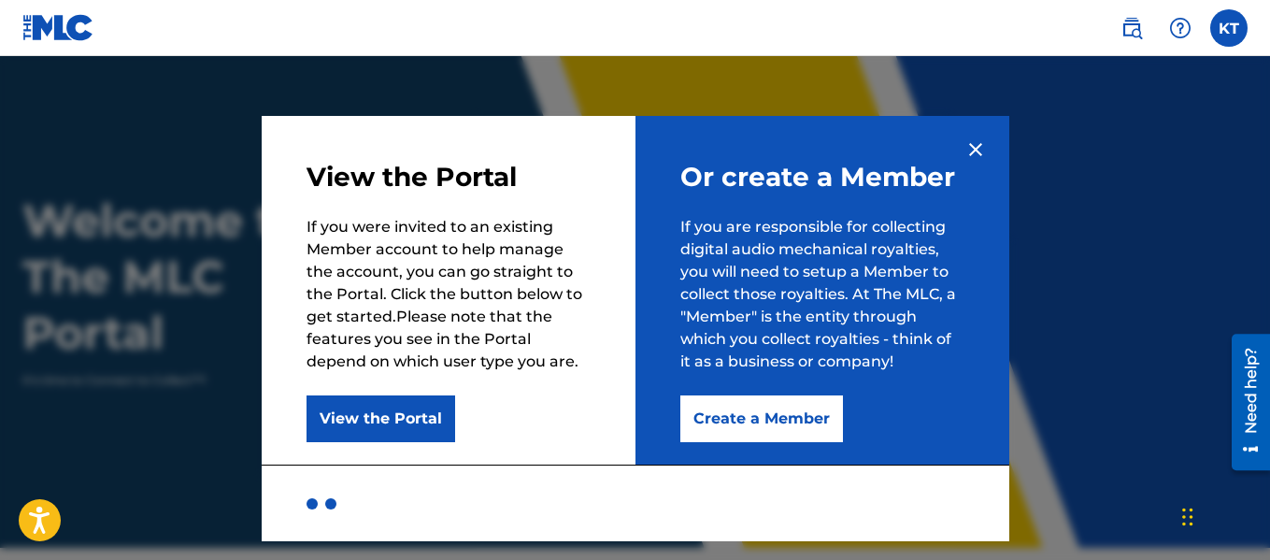
click at [781, 411] on button "Create a Member" at bounding box center [761, 418] width 163 height 47
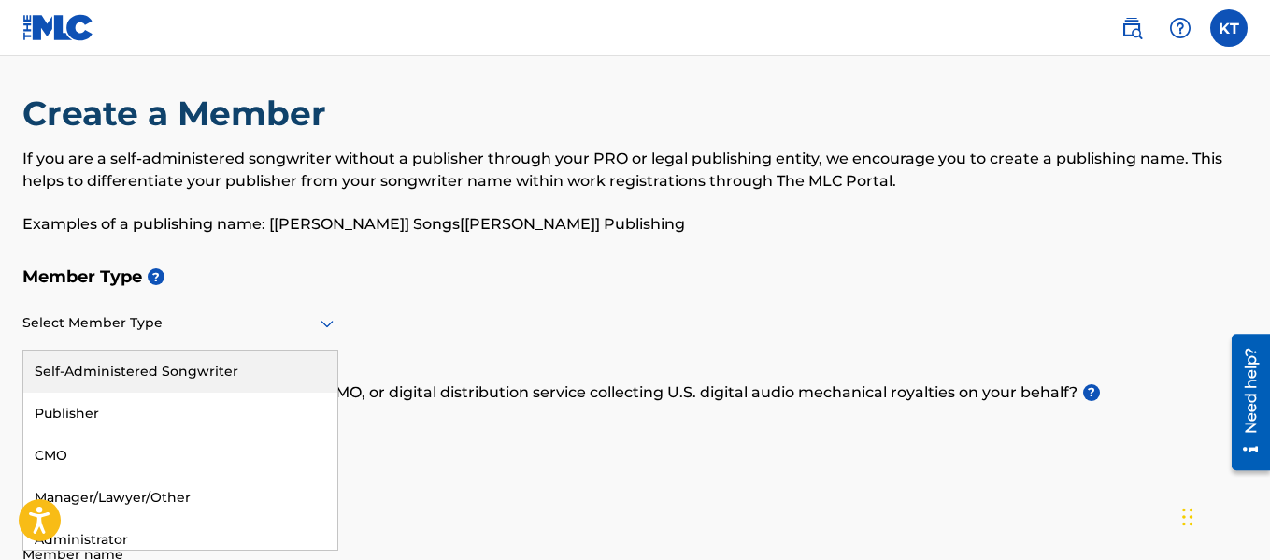
click at [172, 326] on div at bounding box center [180, 322] width 316 height 23
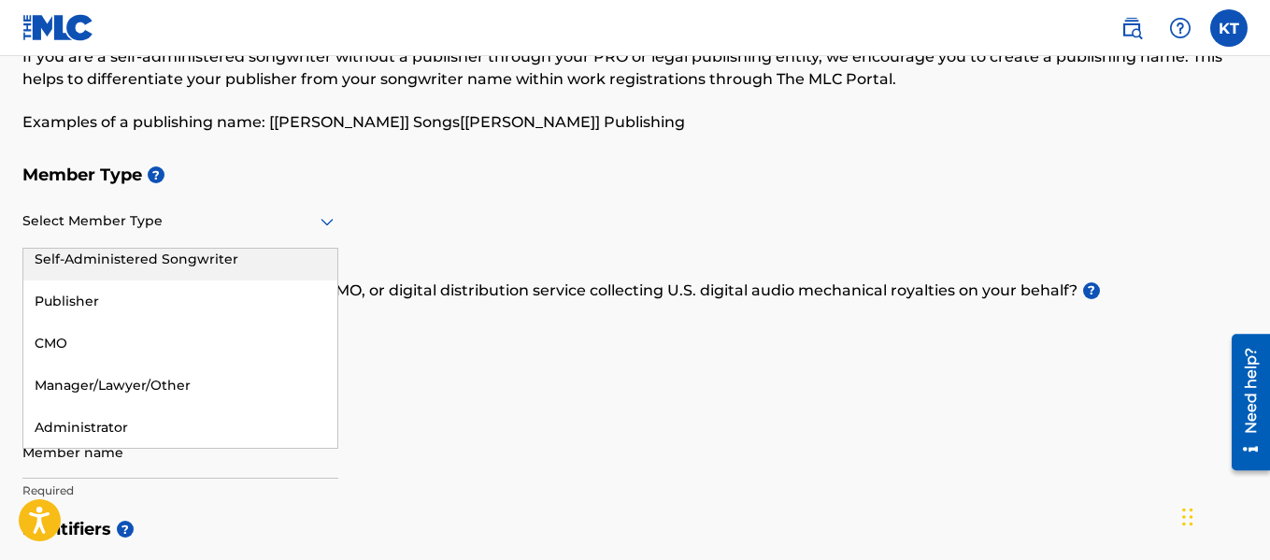
scroll to position [119, 0]
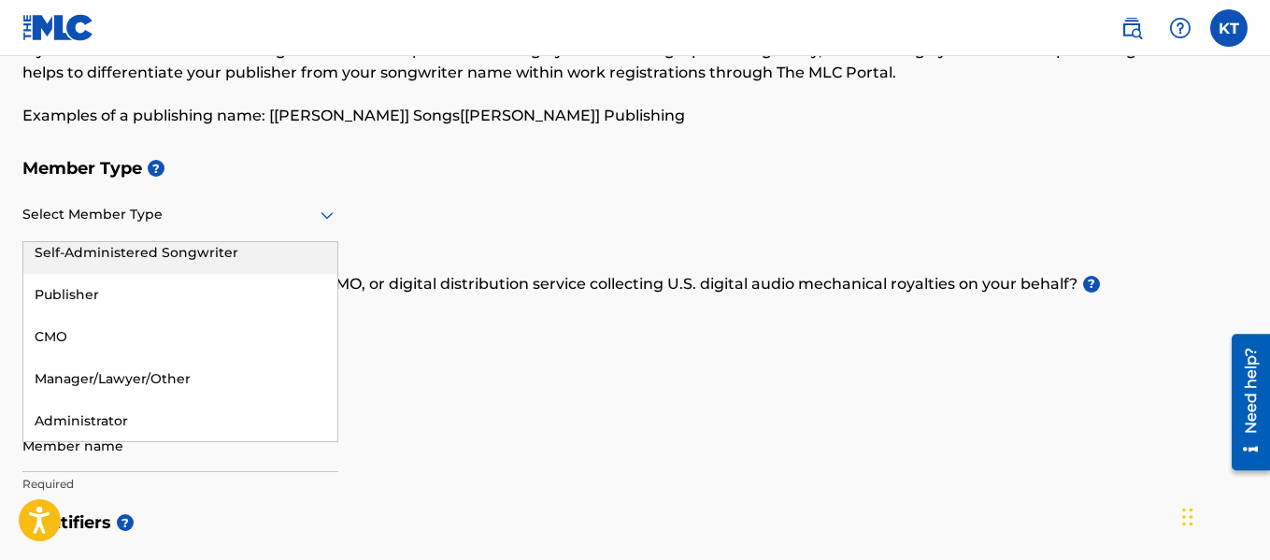
click at [485, 185] on h5 "Member Type ?" at bounding box center [634, 169] width 1225 height 40
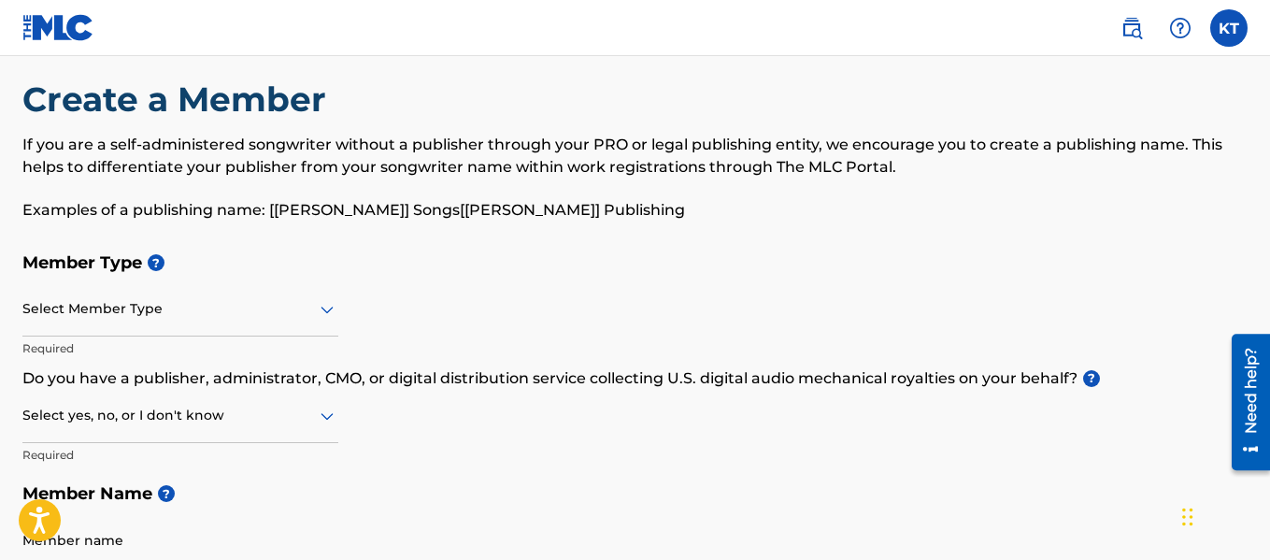
scroll to position [25, 0]
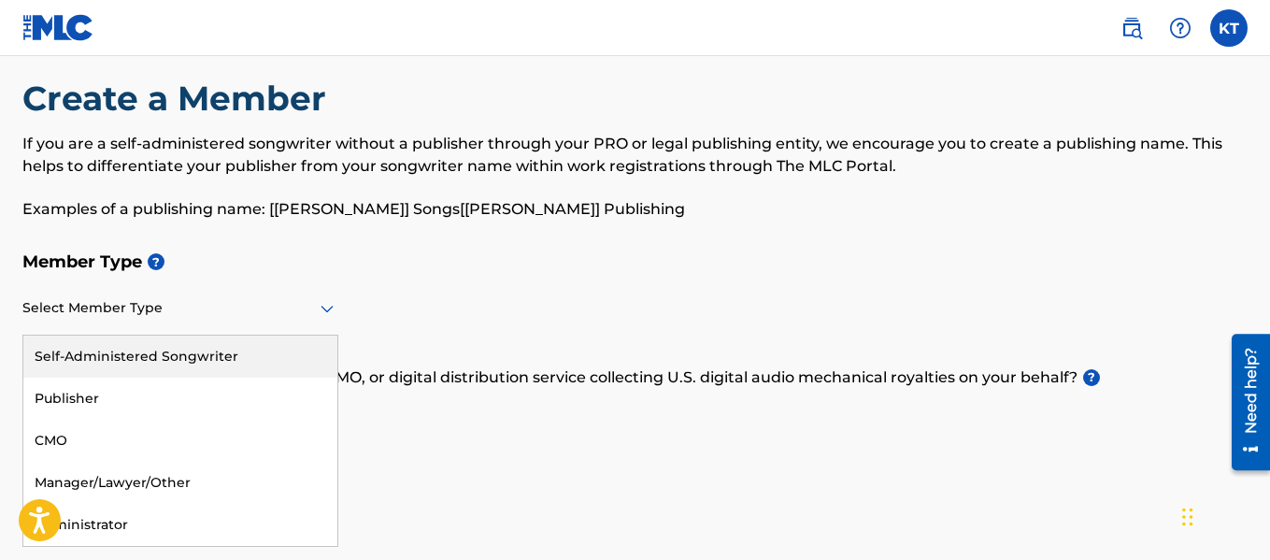
click at [207, 314] on div at bounding box center [180, 307] width 316 height 23
click at [207, 350] on div "Self-Administered Songwriter" at bounding box center [180, 357] width 314 height 42
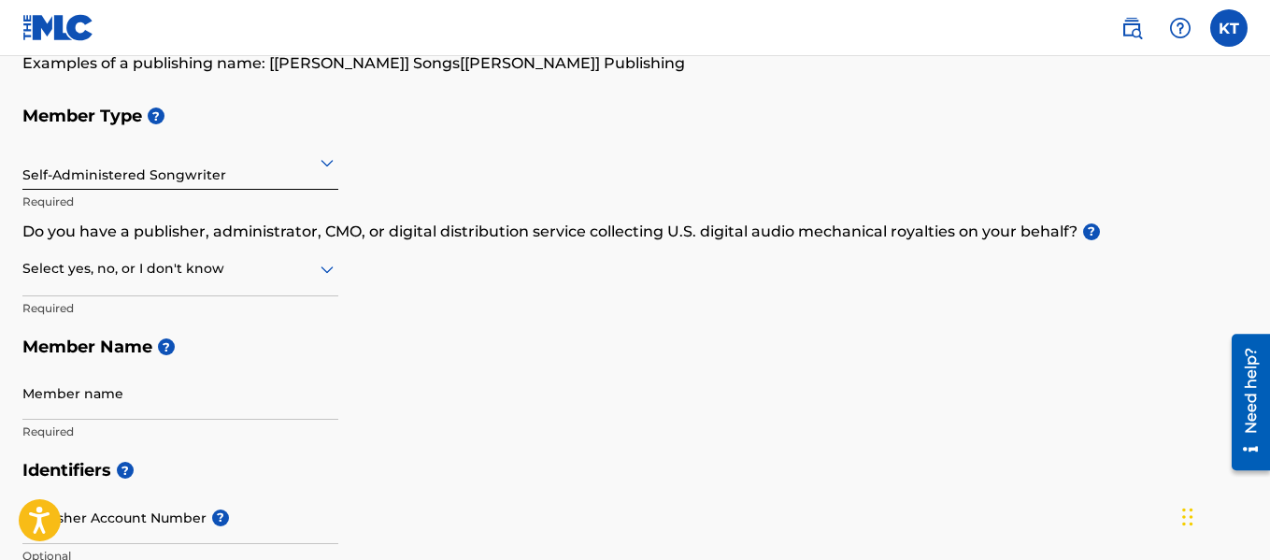
scroll to position [188, 0]
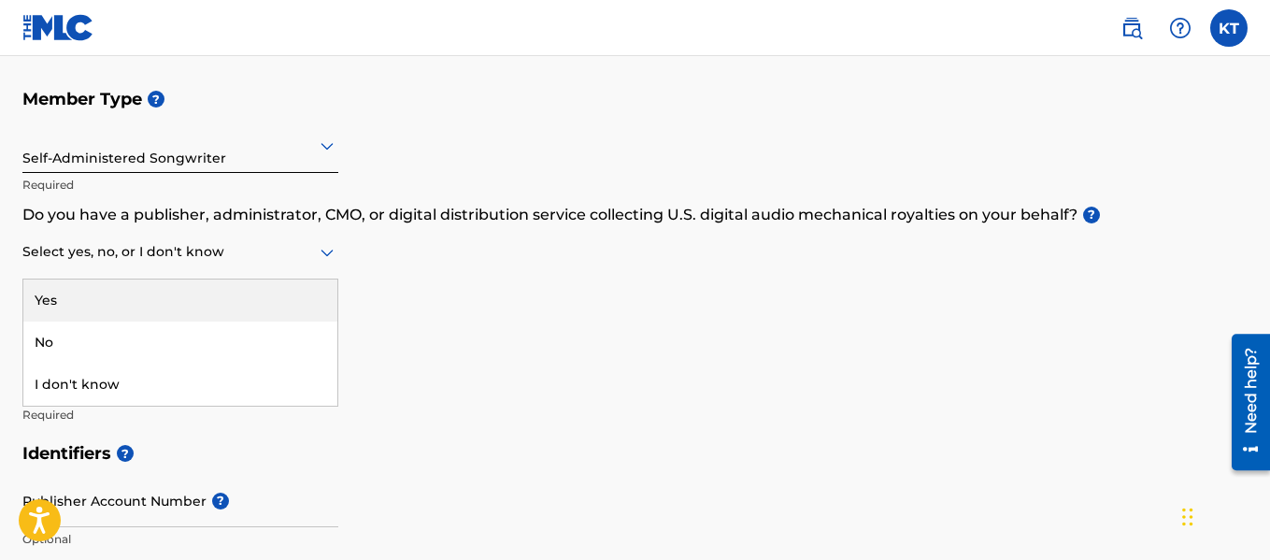
click at [235, 256] on div at bounding box center [180, 251] width 316 height 23
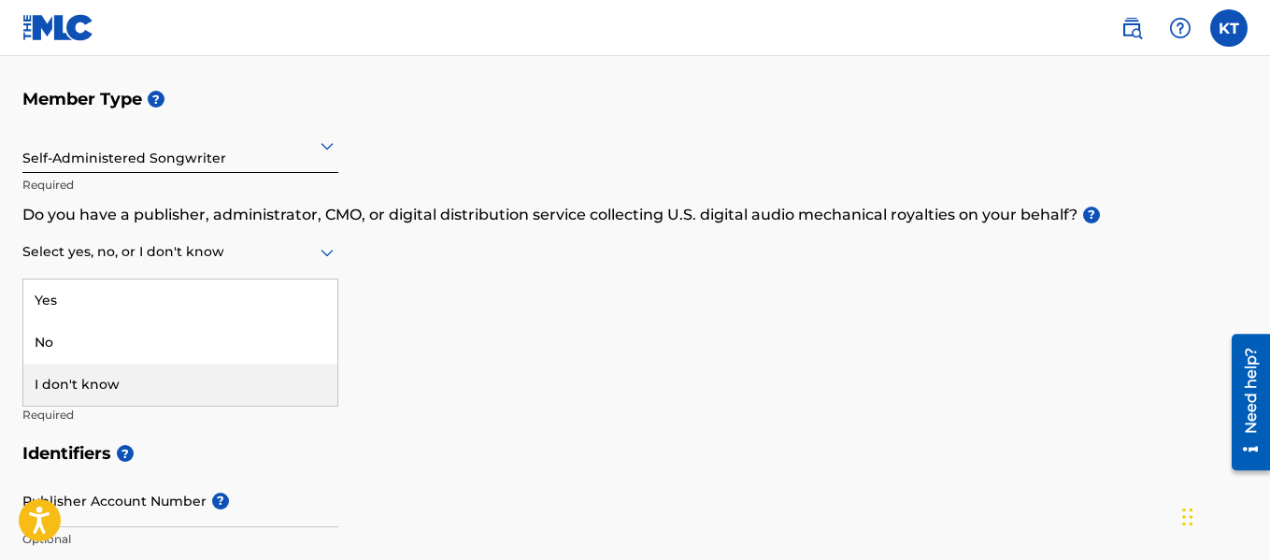
click at [228, 384] on div "I don't know" at bounding box center [180, 385] width 314 height 42
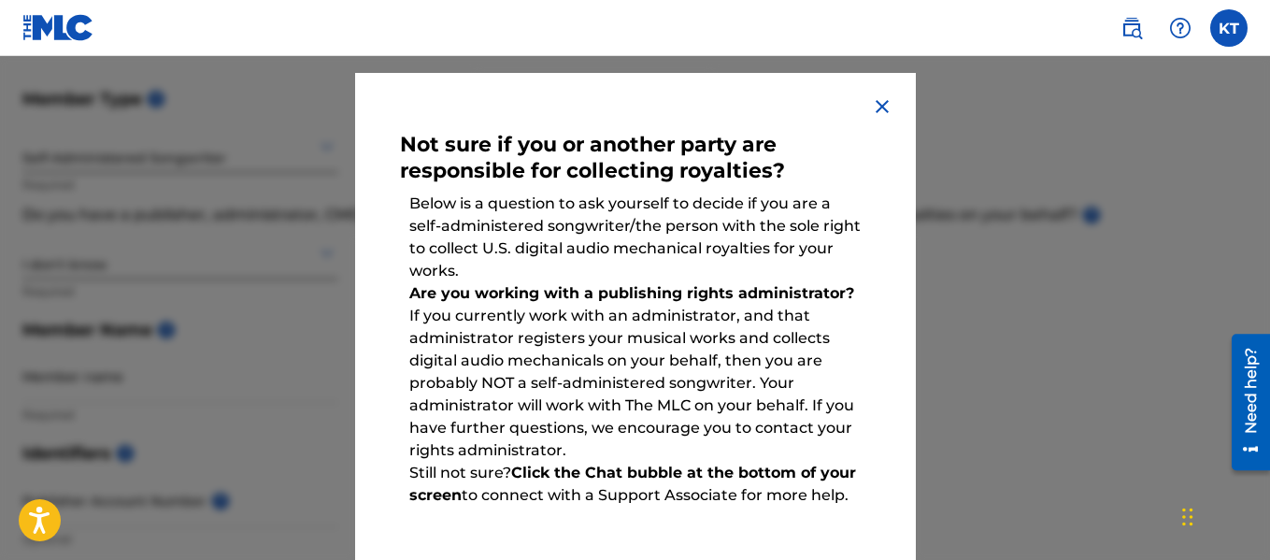
scroll to position [0, 0]
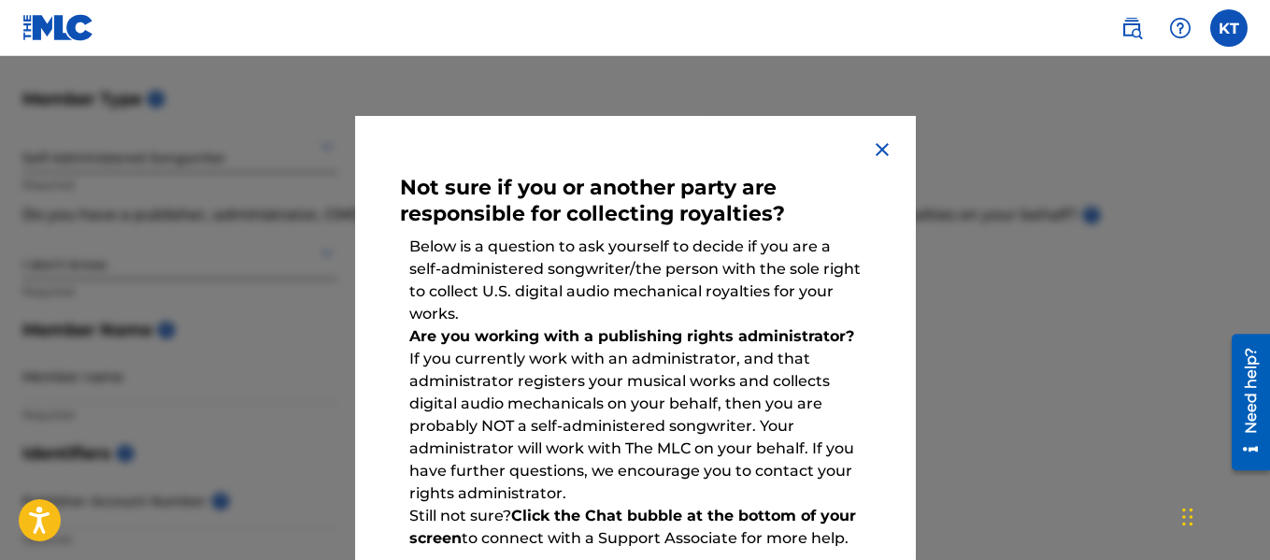
click at [878, 155] on img at bounding box center [882, 149] width 22 height 22
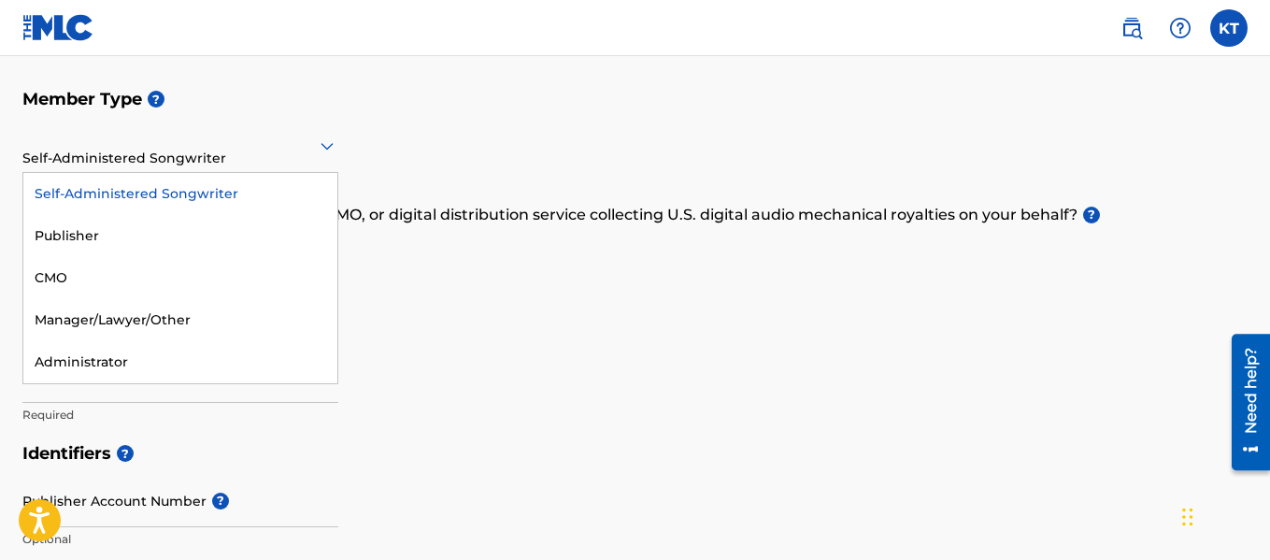
click at [64, 278] on div "CMO" at bounding box center [180, 278] width 314 height 42
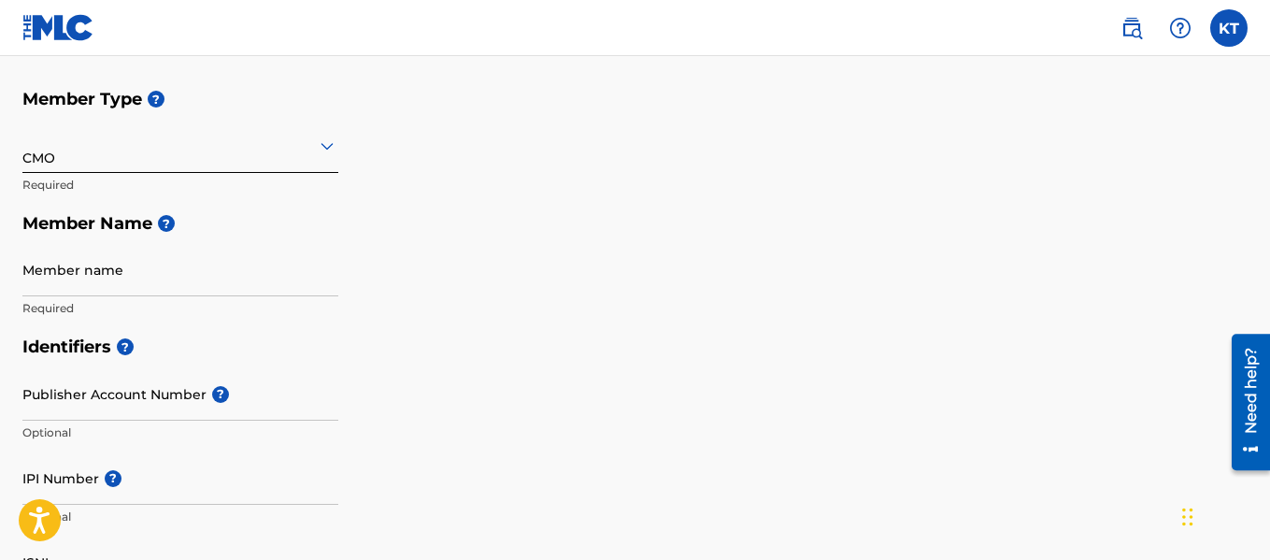
click at [166, 221] on span "?" at bounding box center [166, 223] width 17 height 17
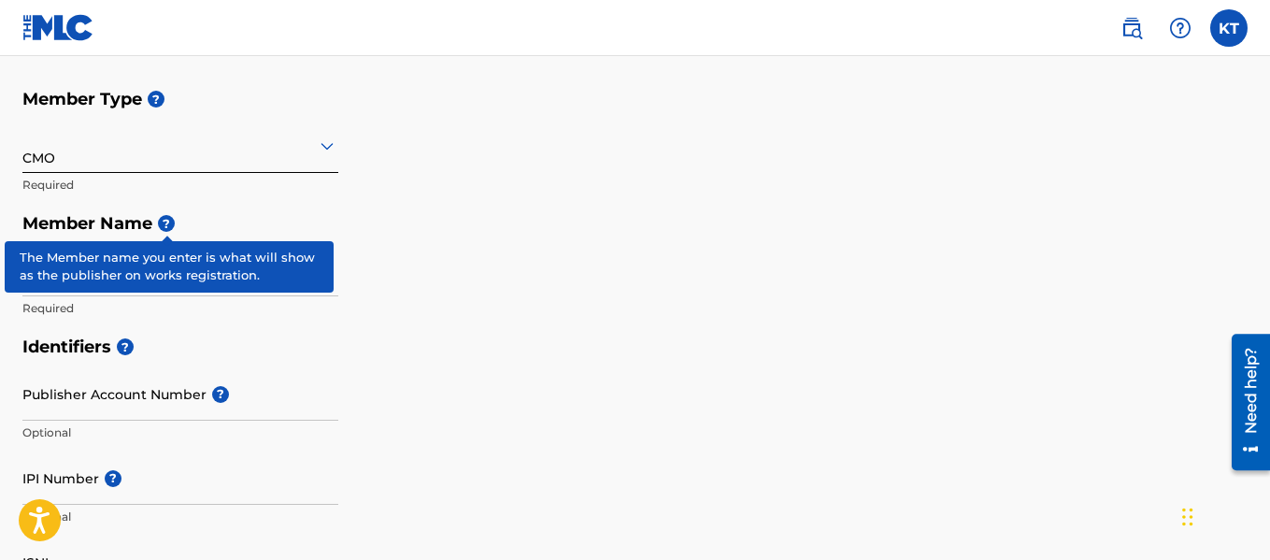
click at [415, 242] on h5 "Member Name ?" at bounding box center [634, 224] width 1225 height 40
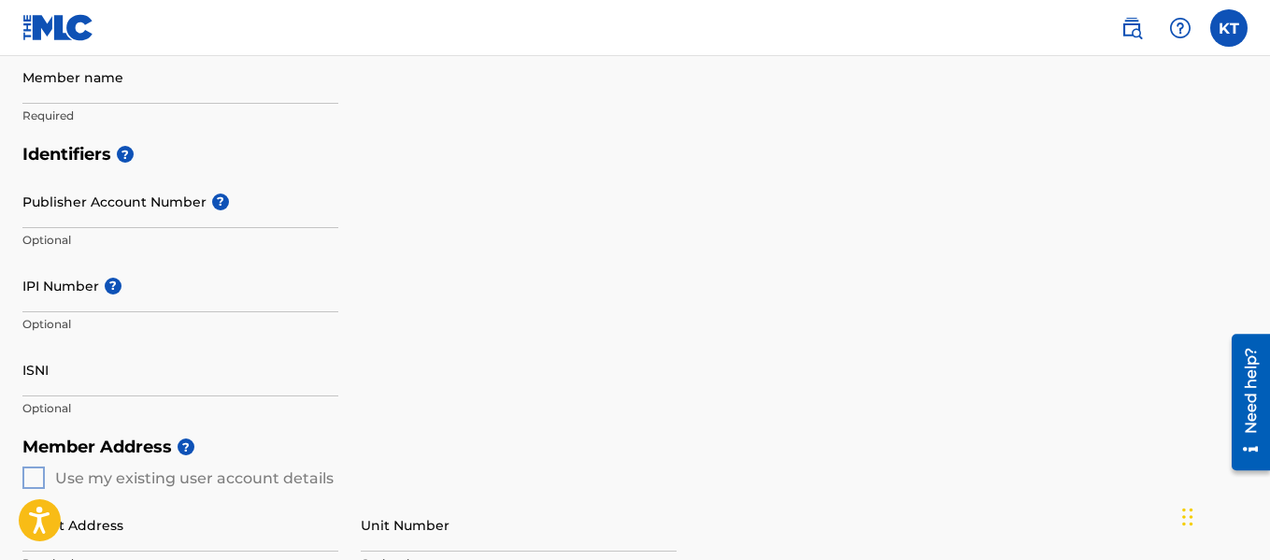
scroll to position [392, 0]
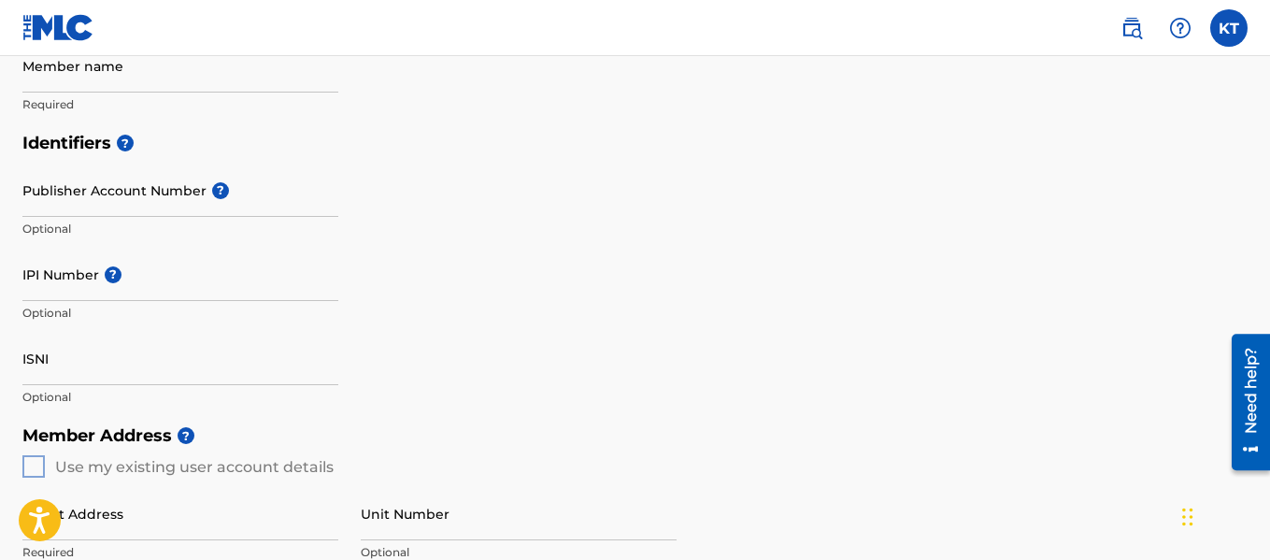
click at [222, 201] on input "Publisher Account Number ?" at bounding box center [180, 190] width 316 height 53
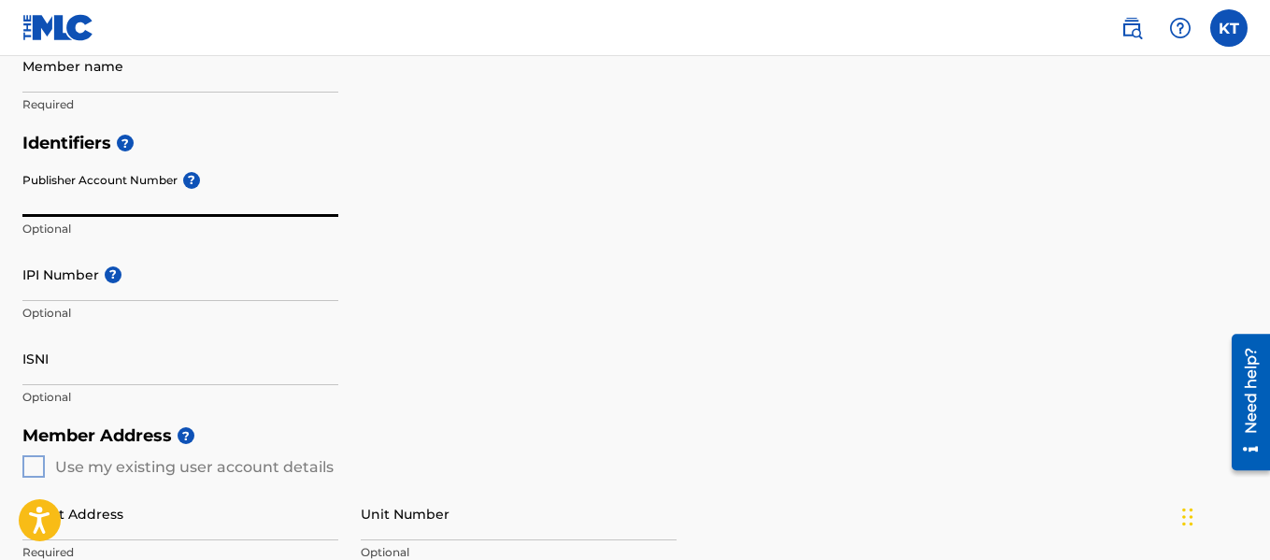
click at [206, 185] on input "Publisher Account Number ?" at bounding box center [180, 190] width 316 height 53
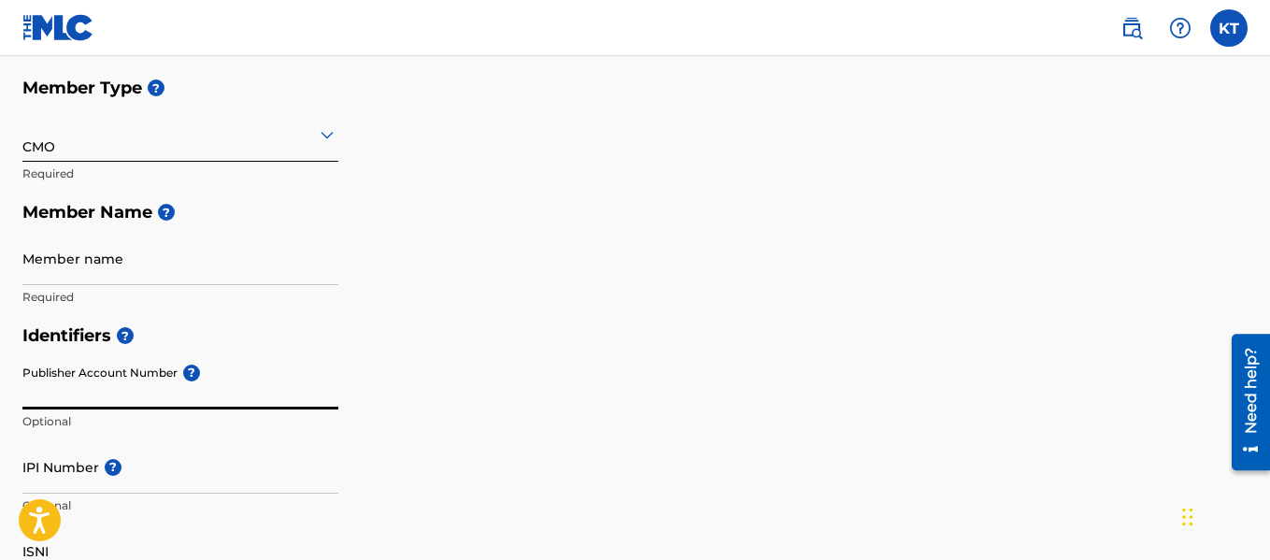
scroll to position [195, 0]
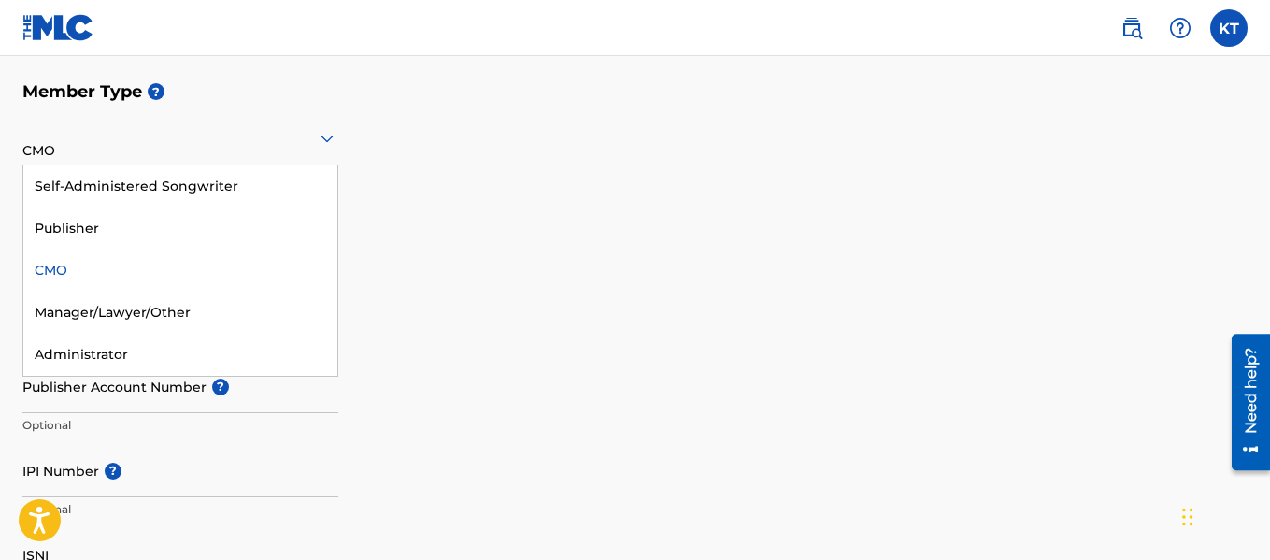
click at [142, 236] on div "Publisher" at bounding box center [180, 228] width 314 height 42
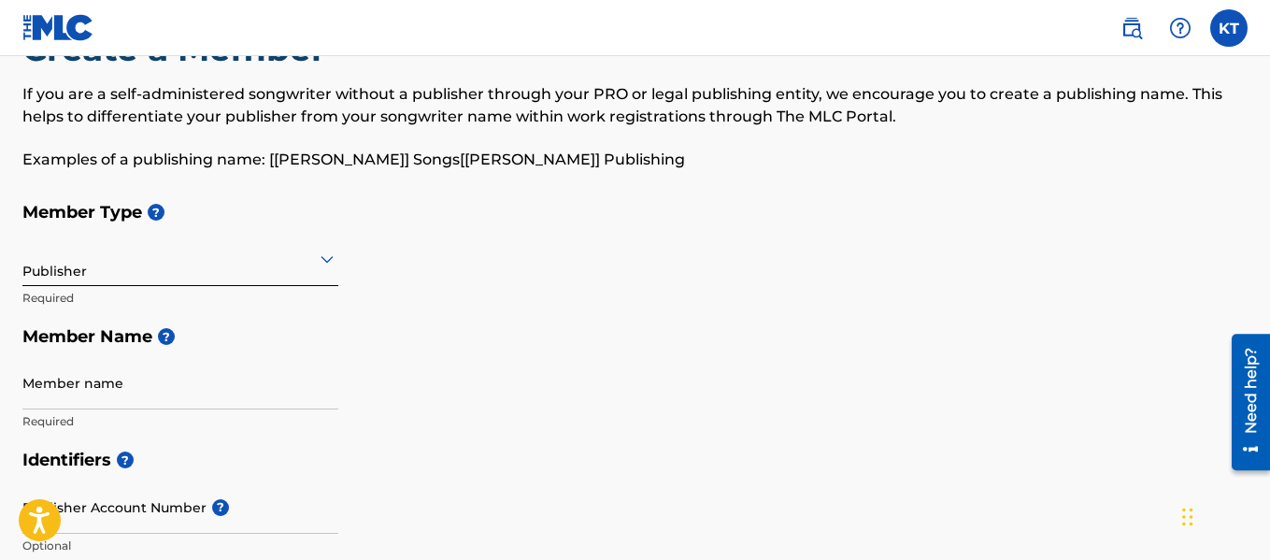
scroll to position [0, 0]
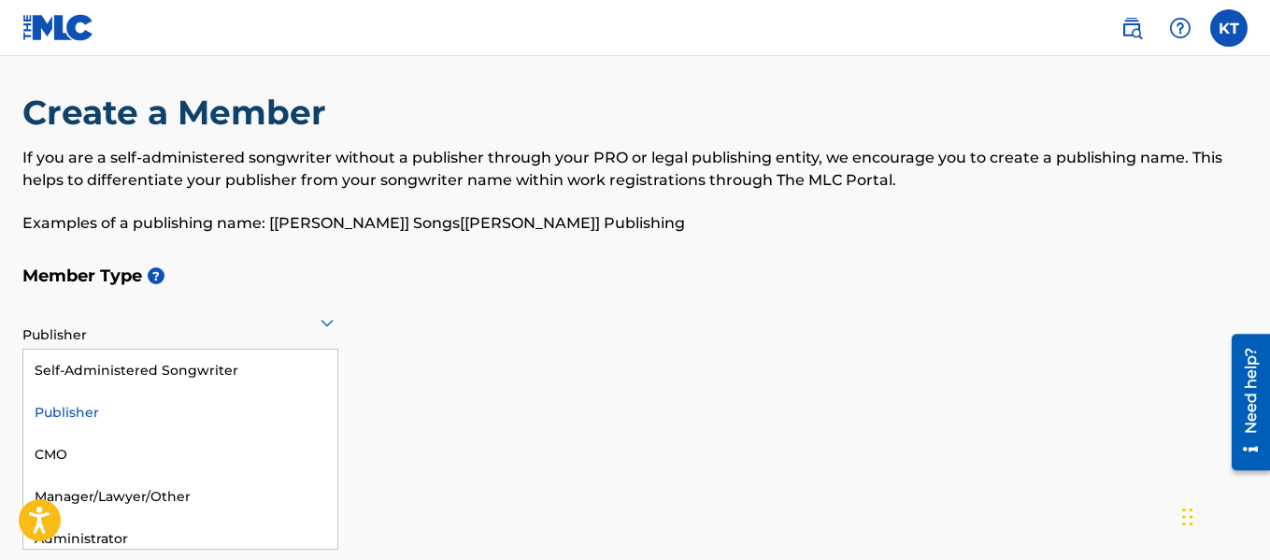
click at [160, 342] on div "Publisher" at bounding box center [180, 322] width 316 height 53
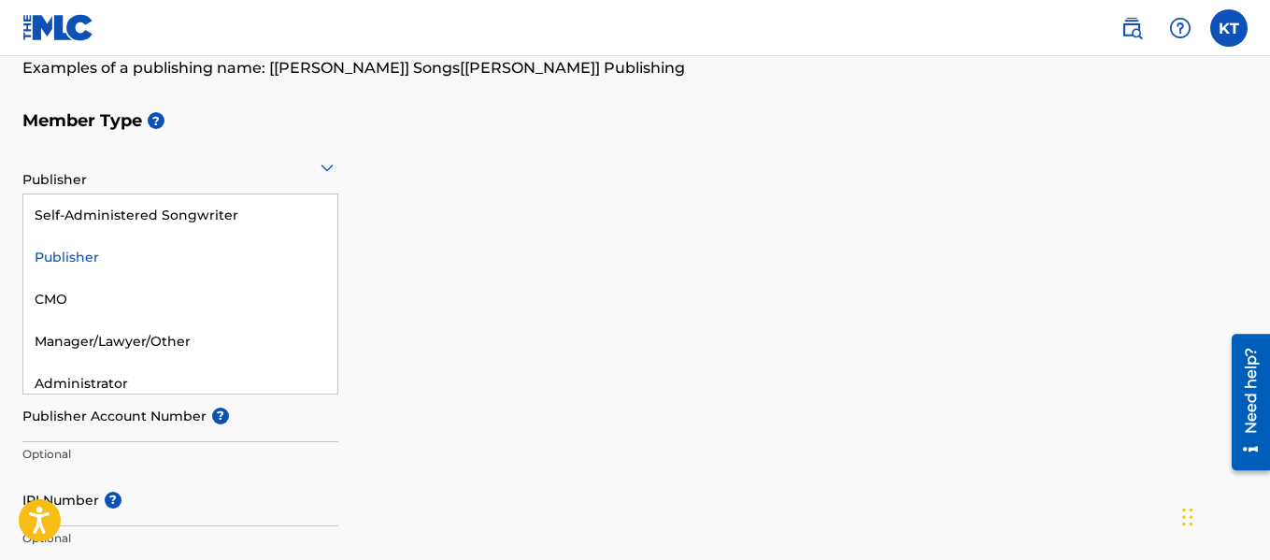
scroll to position [10, 0]
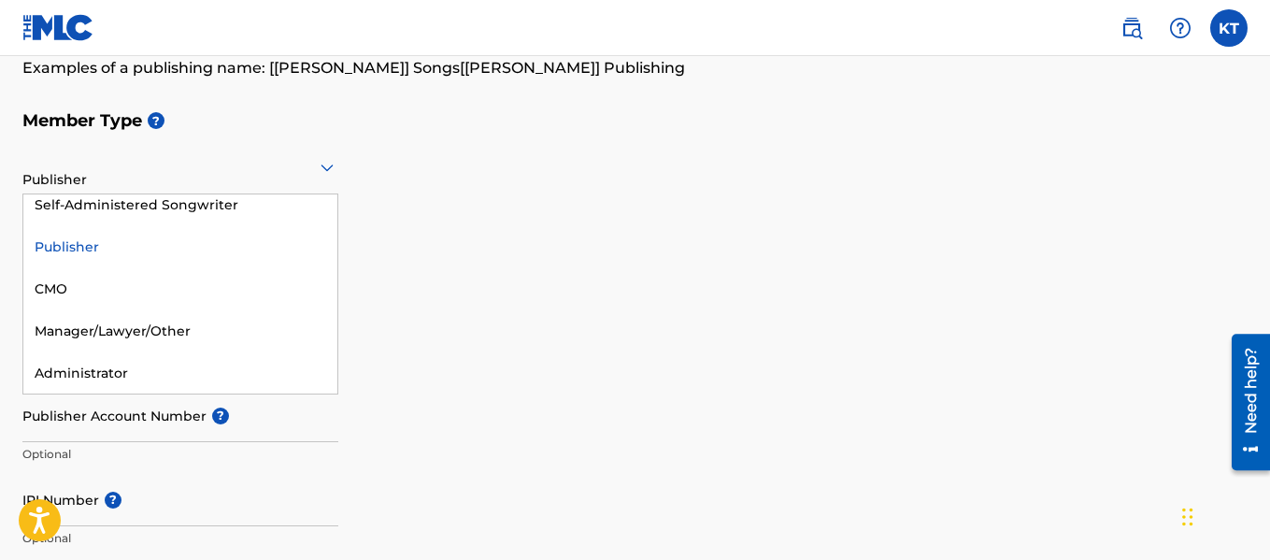
click at [143, 381] on div "Administrator" at bounding box center [180, 373] width 314 height 42
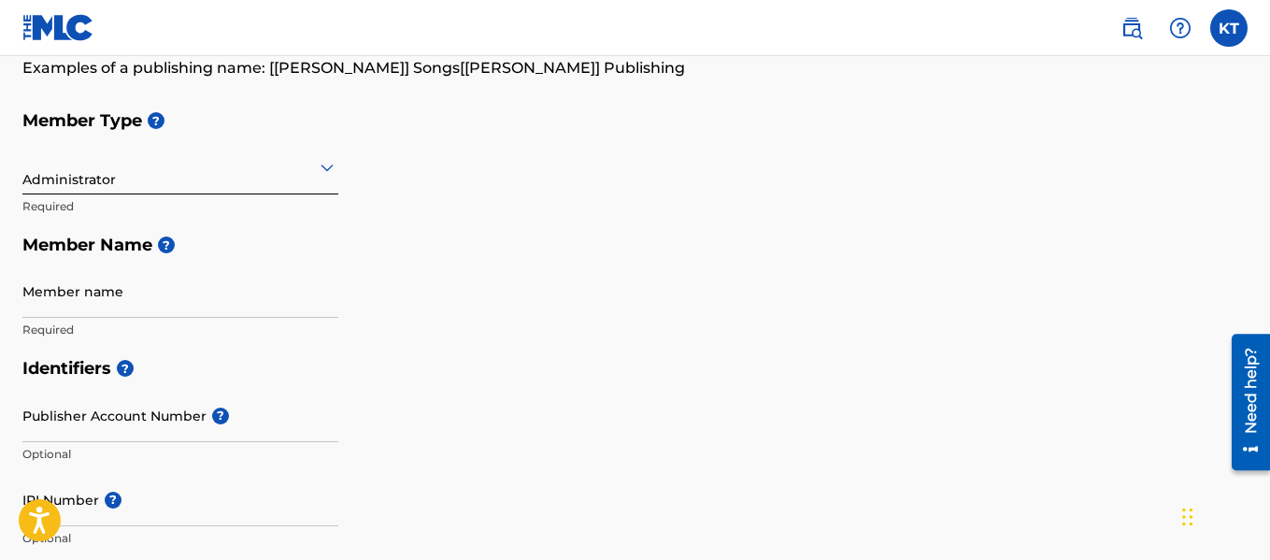
click at [154, 119] on span "?" at bounding box center [156, 120] width 17 height 17
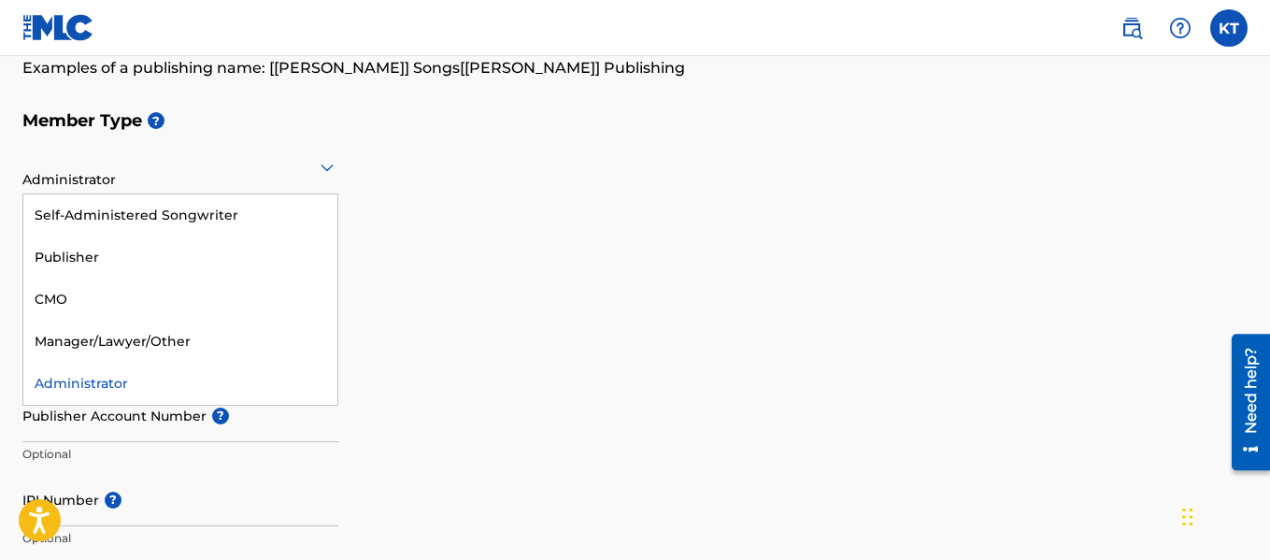
click at [125, 216] on div "Self-Administered Songwriter" at bounding box center [180, 215] width 314 height 42
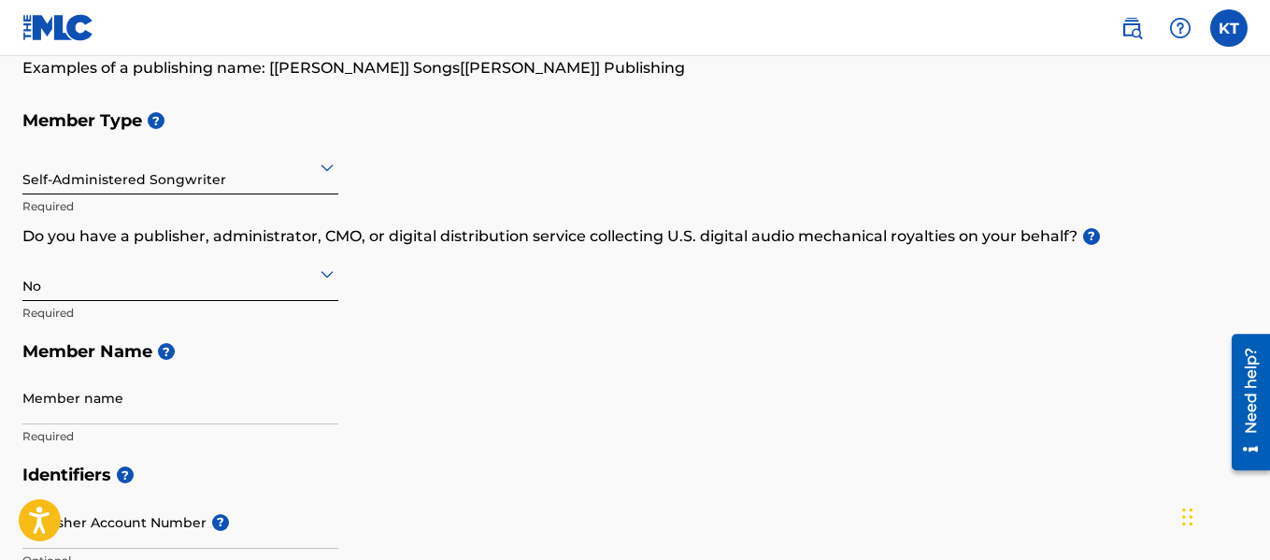
click at [1092, 236] on span "?" at bounding box center [1091, 236] width 17 height 17
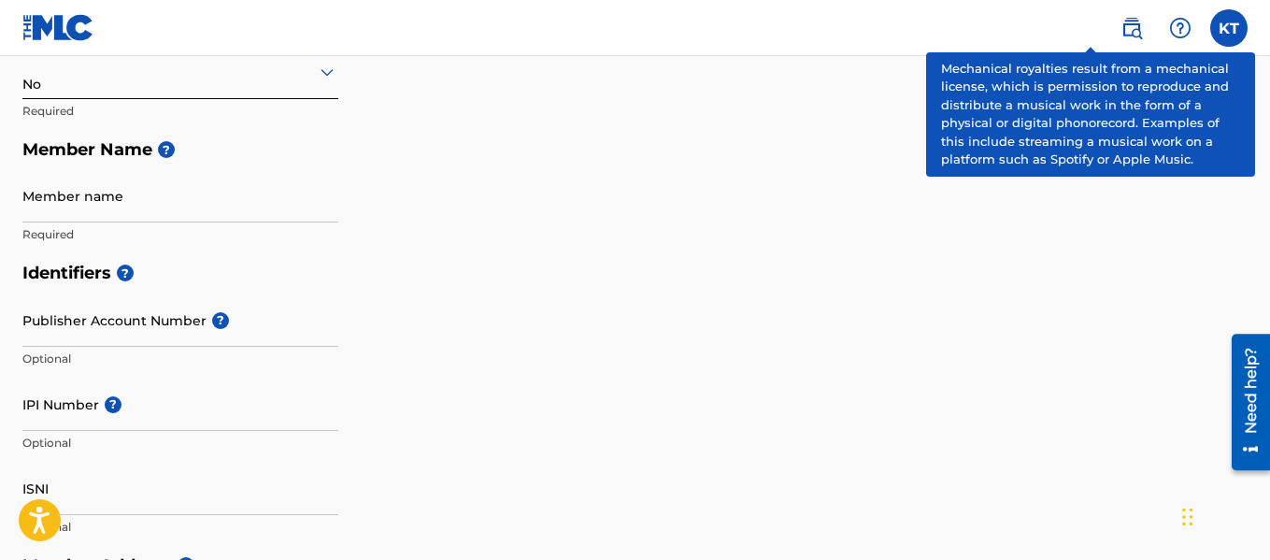
scroll to position [288, 0]
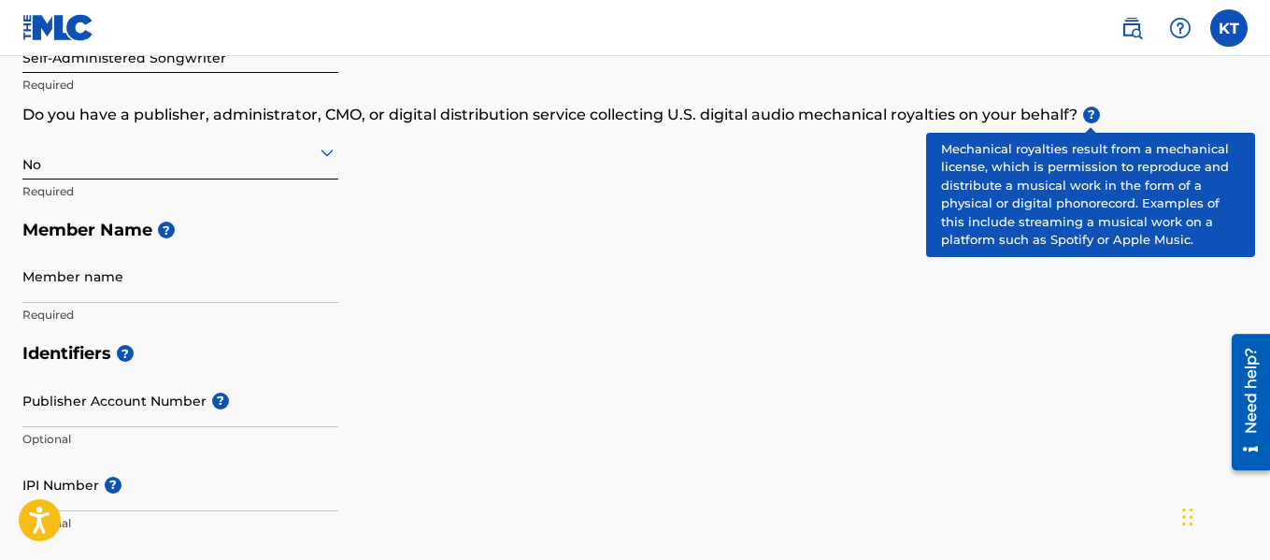
click at [164, 231] on span "?" at bounding box center [166, 229] width 17 height 17
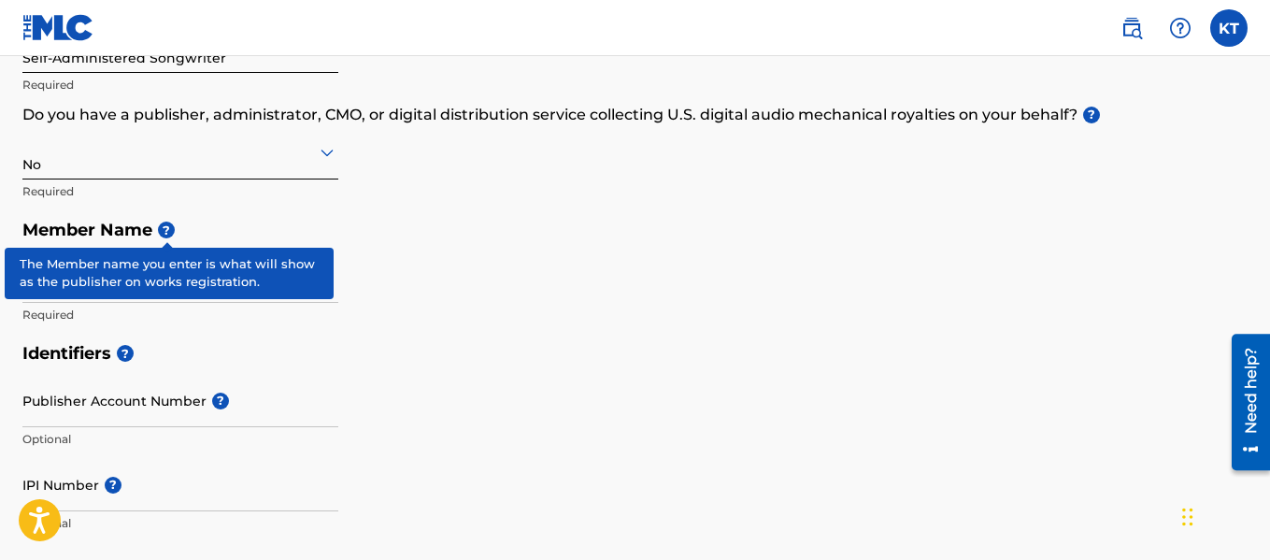
click at [493, 254] on div "Member Type ? Self-Administered Songwriter Required Do you have a publisher, ad…" at bounding box center [634, 156] width 1225 height 354
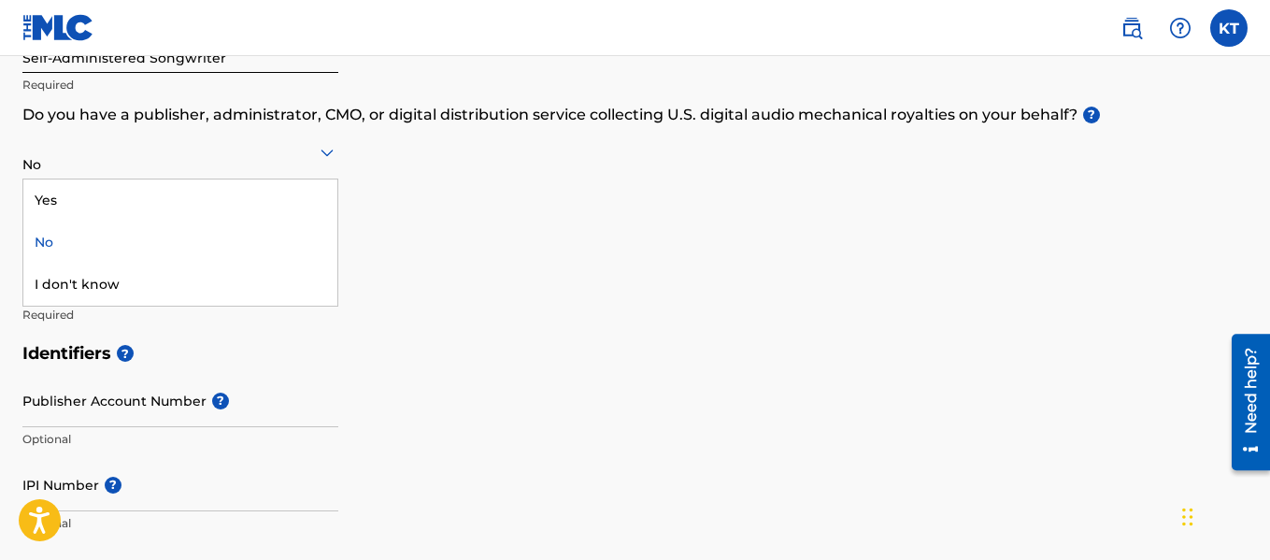
click at [276, 279] on div "I don't know" at bounding box center [180, 285] width 314 height 42
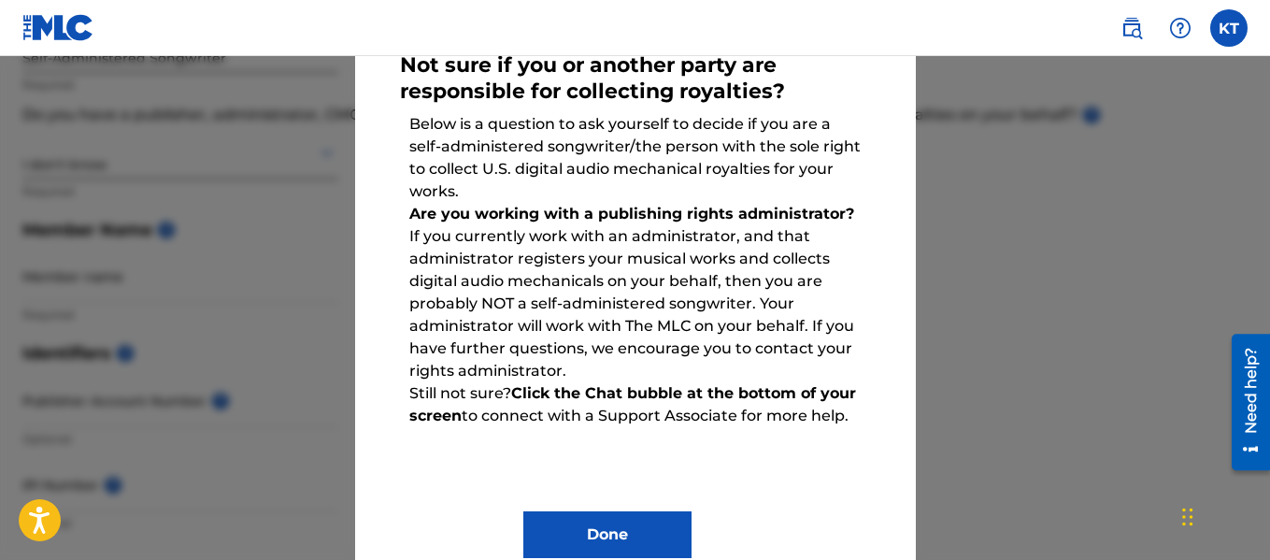
scroll to position [146, 0]
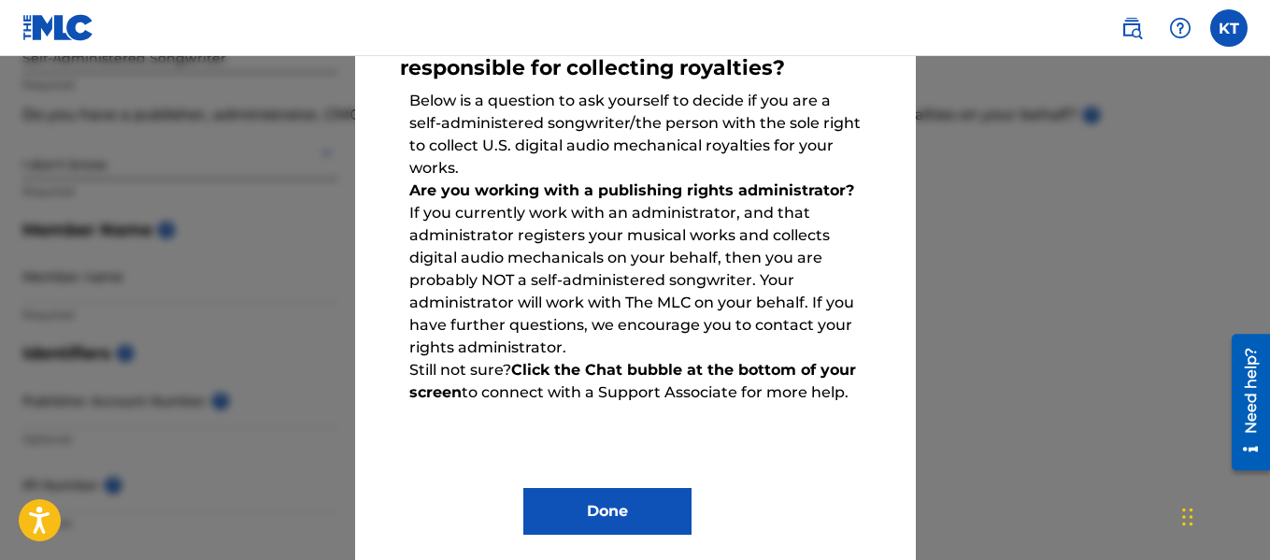
click at [1022, 329] on div at bounding box center [635, 336] width 1270 height 560
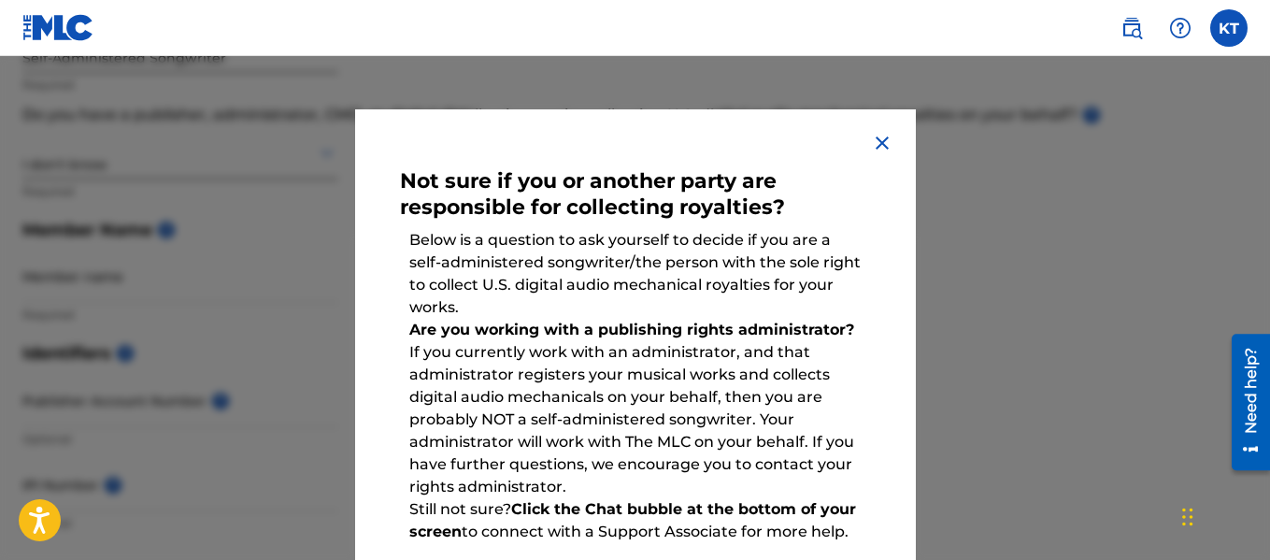
scroll to position [6, 0]
click at [871, 152] on img at bounding box center [882, 144] width 22 height 22
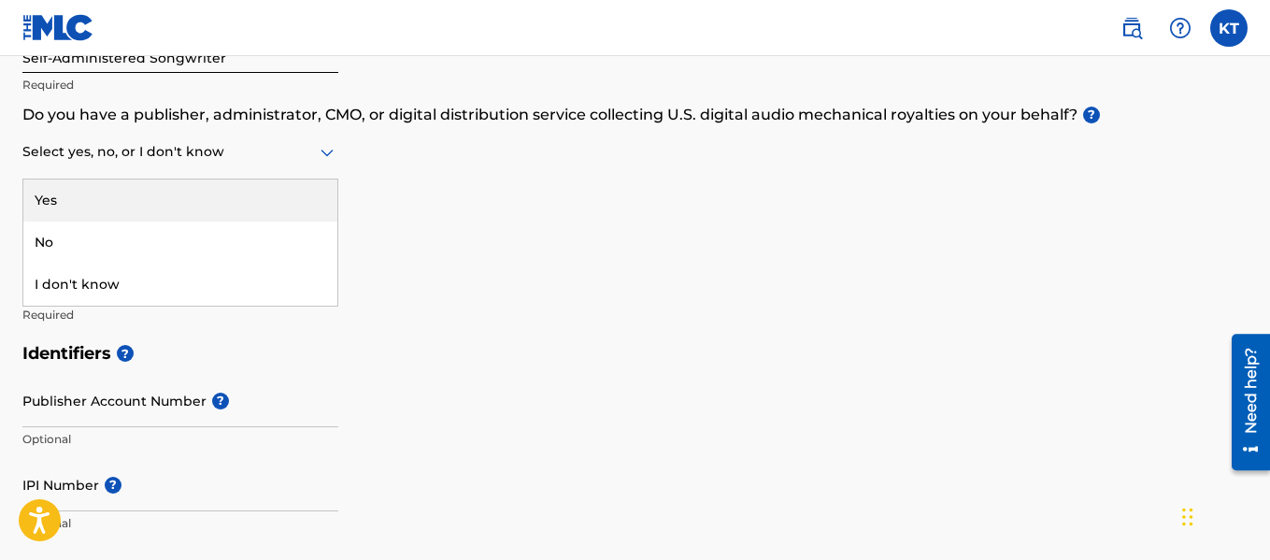
click at [278, 240] on div "No" at bounding box center [180, 242] width 314 height 42
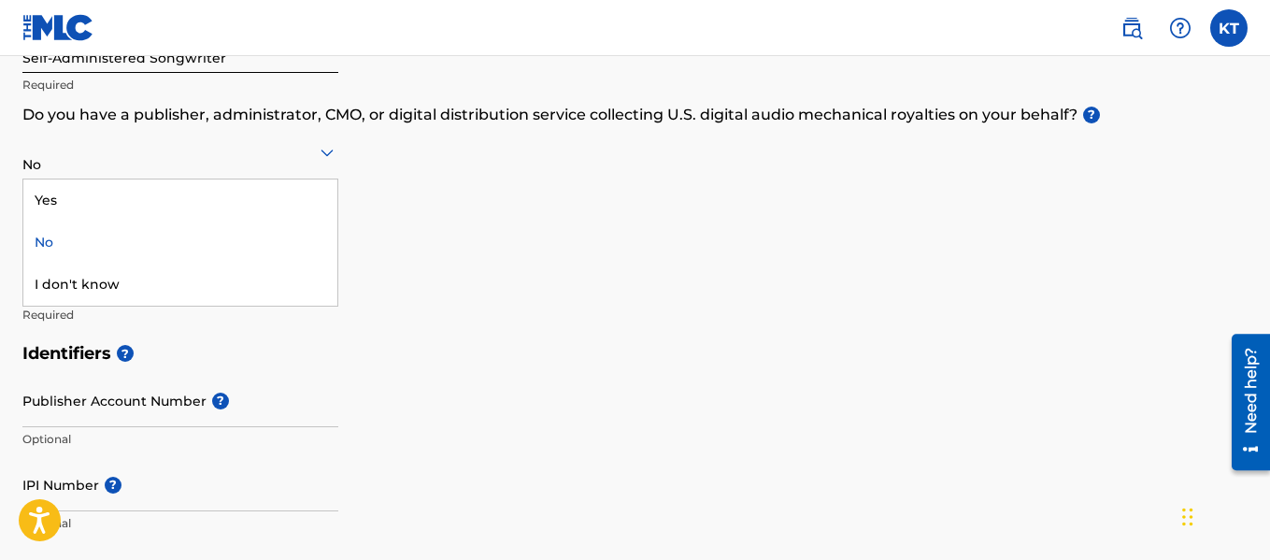
click at [201, 162] on div at bounding box center [180, 151] width 316 height 23
click at [204, 188] on div "Yes" at bounding box center [180, 200] width 314 height 42
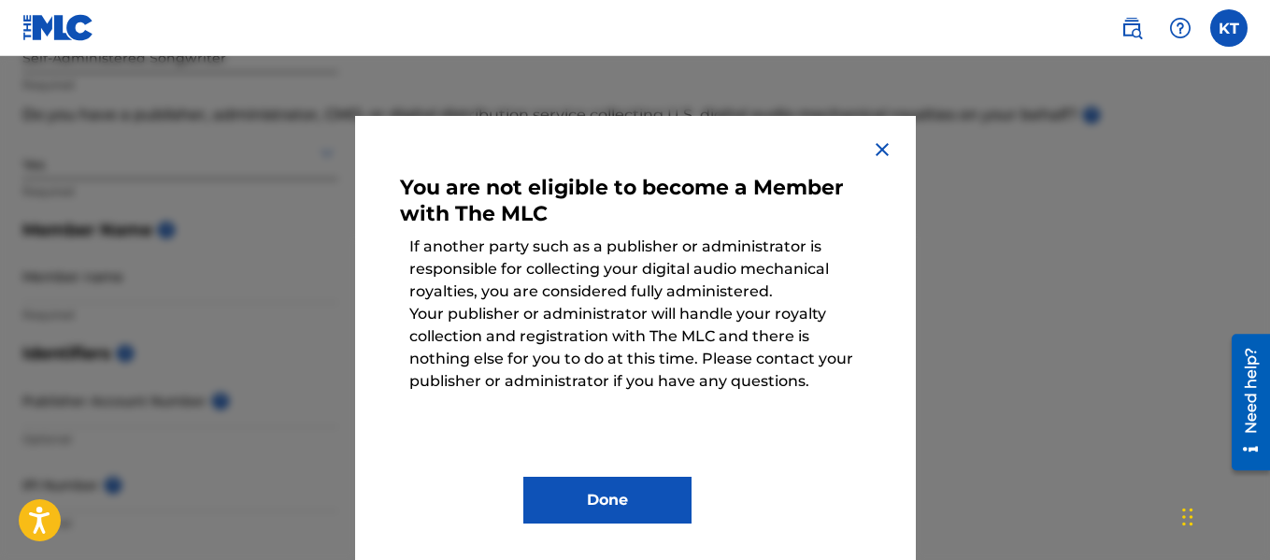
click at [879, 144] on img at bounding box center [882, 149] width 22 height 22
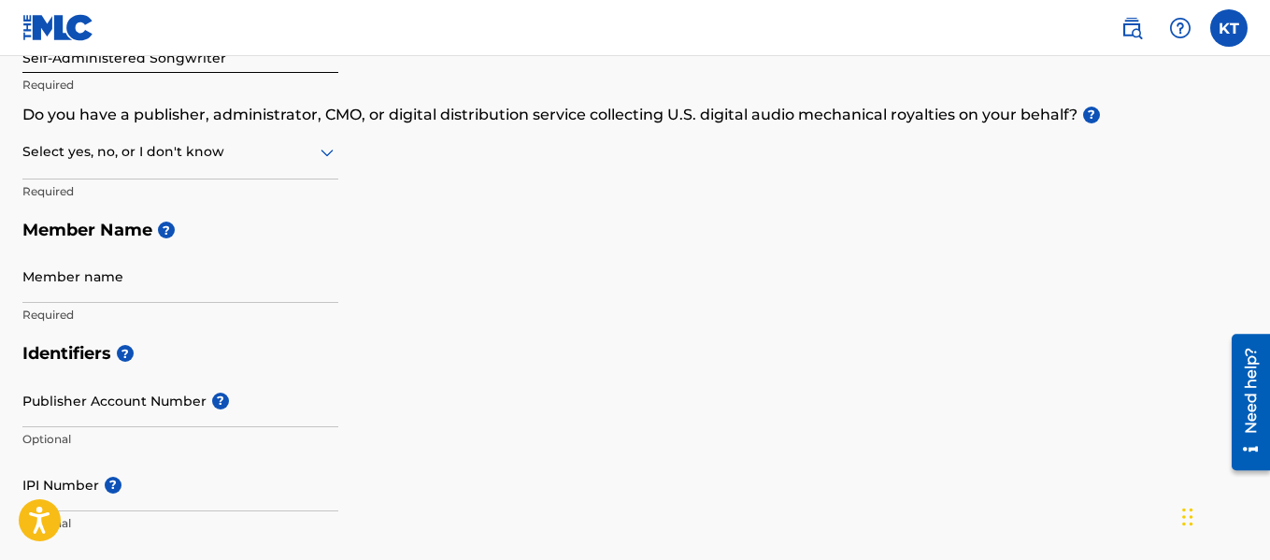
click at [419, 81] on div "Member Type ? Self-Administered Songwriter Required Do you have a publisher, ad…" at bounding box center [634, 156] width 1225 height 354
